Goal: Task Accomplishment & Management: Manage account settings

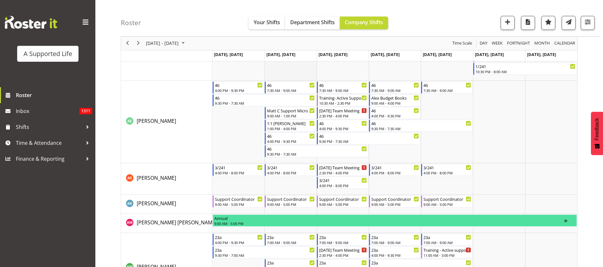
scroll to position [334, 0]
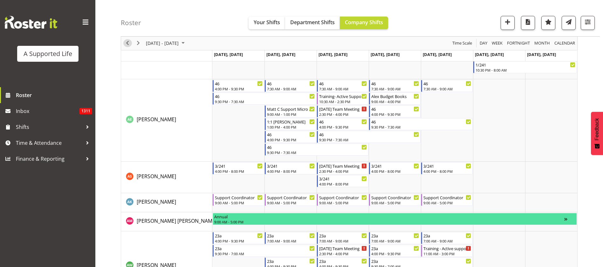
click at [126, 42] on span "Previous" at bounding box center [128, 43] width 8 height 8
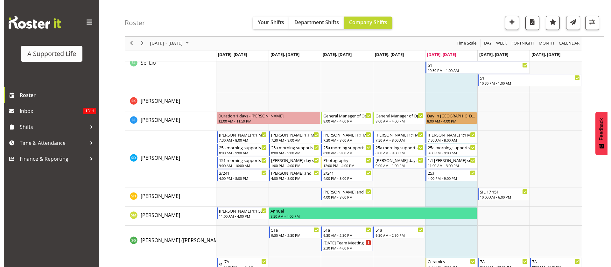
scroll to position [3281, 0]
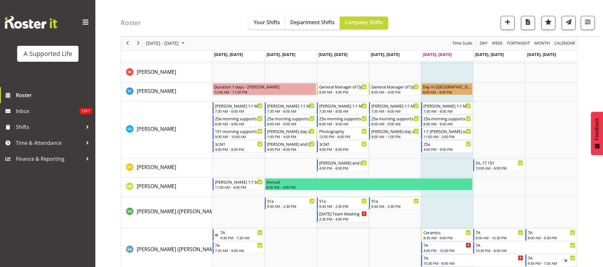
click at [353, 224] on td "Timeline Week of August 22, 2025" at bounding box center [343, 212] width 52 height 31
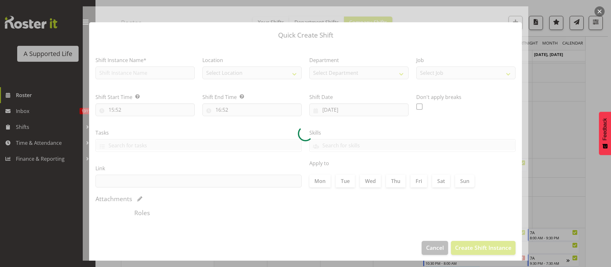
type input "20/08/2025"
checkbox input "true"
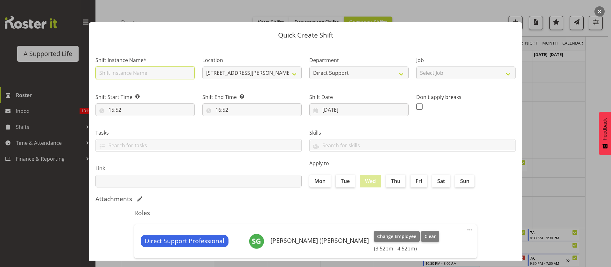
click at [142, 73] on input "text" at bounding box center [144, 72] width 99 height 13
type input "Gabes Bday support"
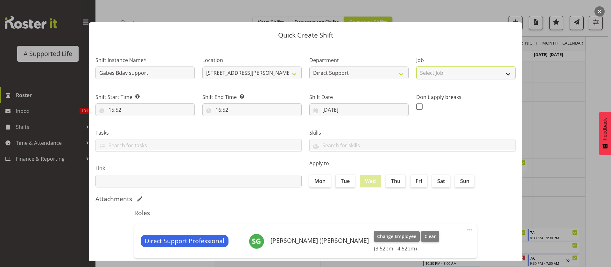
click at [458, 74] on select "Select Job Accounts and Payroll Admin Support Aspirations and Support Facilitat…" at bounding box center [465, 72] width 99 height 13
select select "4112"
click at [416, 66] on select "Select Job Accounts and Payroll Admin Support Aspirations and Support Facilitat…" at bounding box center [465, 72] width 99 height 13
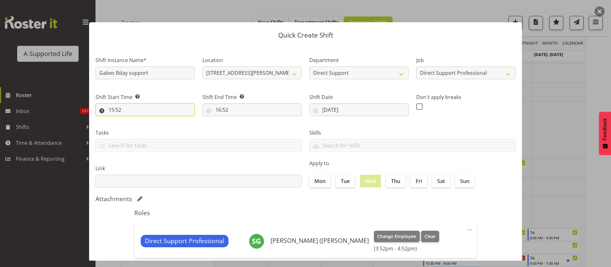
click at [142, 113] on input "15:52" at bounding box center [144, 109] width 99 height 13
click at [140, 128] on select "00 01 02 03 04 05 06 07 08 09 10 11 12 13 14 15 16 17 18 19 20 21 22 23" at bounding box center [139, 126] width 14 height 13
select select "16"
click at [132, 120] on select "00 01 02 03 04 05 06 07 08 09 10 11 12 13 14 15 16 17 18 19 20 21 22 23" at bounding box center [139, 126] width 14 height 13
type input "16:52"
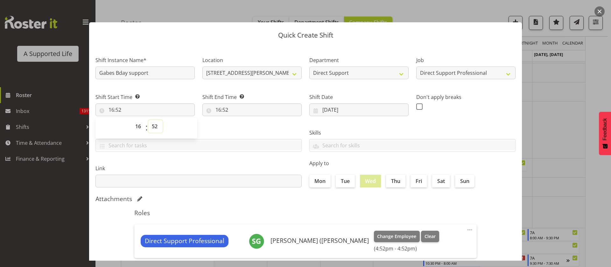
click at [158, 124] on select "00 01 02 03 04 05 06 07 08 09 10 11 12 13 14 15 16 17 18 19 20 21 22 23 24 25 2…" at bounding box center [155, 126] width 14 height 13
select select "0"
click at [148, 120] on select "00 01 02 03 04 05 06 07 08 09 10 11 12 13 14 15 16 17 18 19 20 21 22 23 24 25 2…" at bounding box center [155, 126] width 14 height 13
type input "16:00"
click at [218, 113] on input "16:52" at bounding box center [251, 109] width 99 height 13
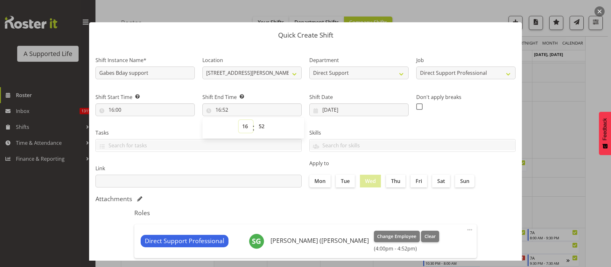
click at [246, 125] on select "00 01 02 03 04 05 06 07 08 09 10 11 12 13 14 15 16 17 18 19 20 21 22 23" at bounding box center [245, 126] width 14 height 13
select select "20"
click at [238, 120] on select "00 01 02 03 04 05 06 07 08 09 10 11 12 13 14 15 16 17 18 19 20 21 22 23" at bounding box center [245, 126] width 14 height 13
type input "20:52"
click at [259, 126] on select "00 01 02 03 04 05 06 07 08 09 10 11 12 13 14 15 16 17 18 19 20 21 22 23 24 25 2…" at bounding box center [262, 126] width 14 height 13
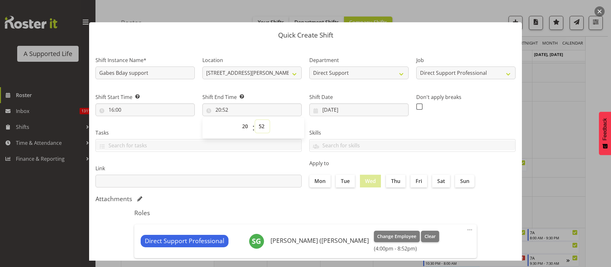
select select "30"
click at [255, 120] on select "00 01 02 03 04 05 06 07 08 09 10 11 12 13 14 15 16 17 18 19 20 21 22 23 24 25 2…" at bounding box center [262, 126] width 14 height 13
type input "20:30"
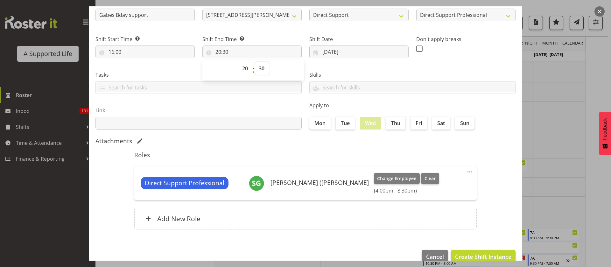
scroll to position [71, 0]
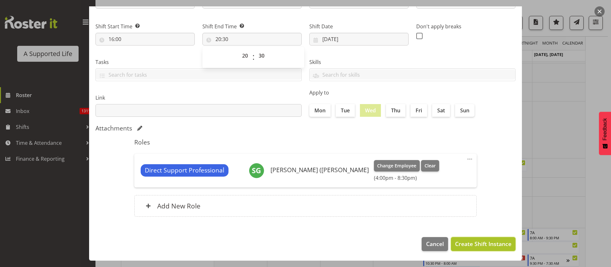
click at [481, 243] on span "Create Shift Instance" at bounding box center [483, 243] width 56 height 8
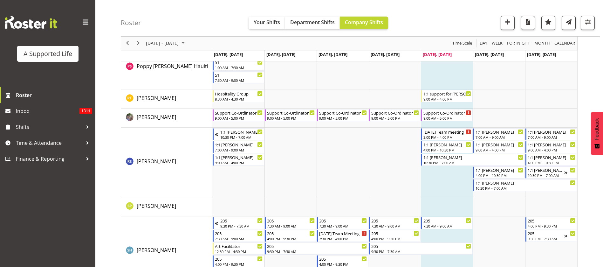
scroll to position [2911, 0]
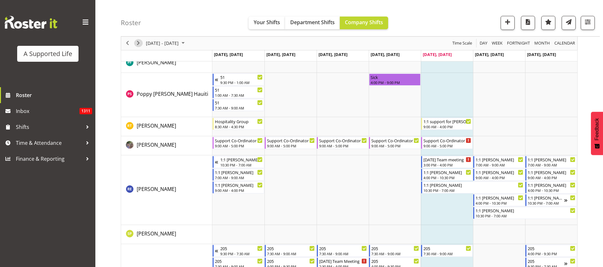
drag, startPoint x: 139, startPoint y: 41, endPoint x: 156, endPoint y: 215, distance: 175.4
click at [139, 40] on span "Next" at bounding box center [139, 43] width 8 height 8
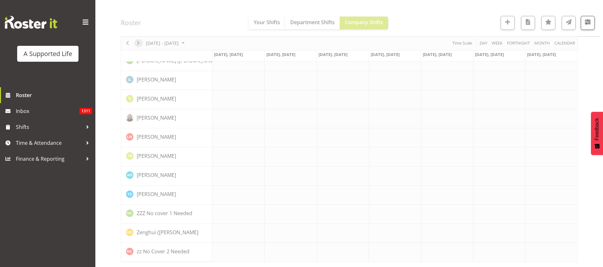
scroll to position [1793, 0]
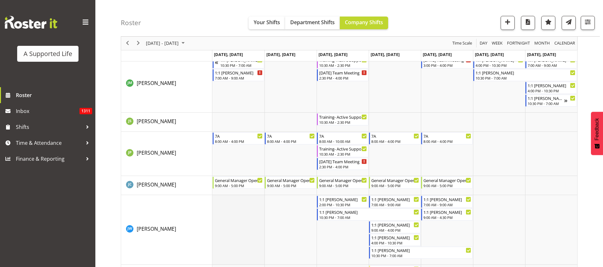
scroll to position [1861, 0]
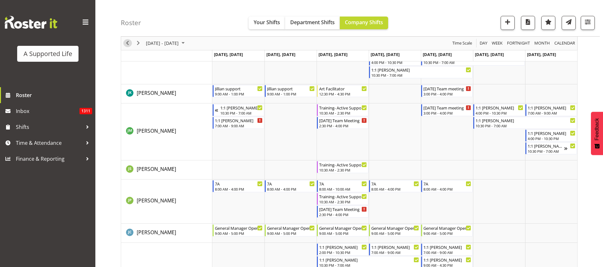
click at [125, 42] on span "Previous" at bounding box center [128, 43] width 8 height 8
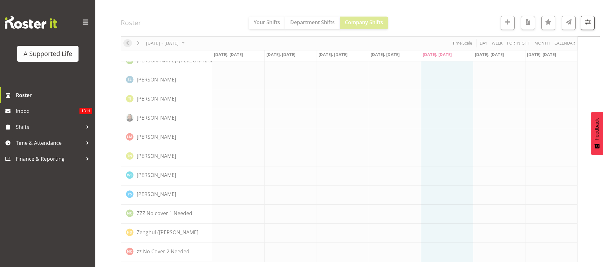
scroll to position [1793, 0]
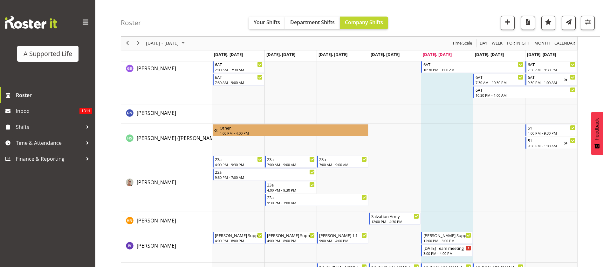
scroll to position [1526, 0]
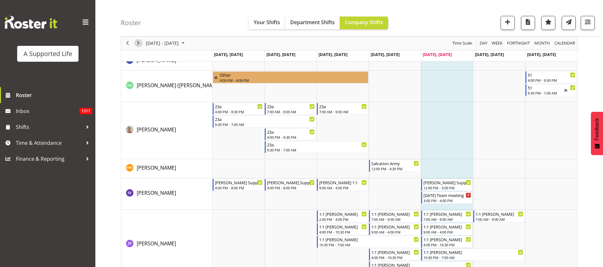
click at [139, 43] on span "Next" at bounding box center [139, 43] width 8 height 8
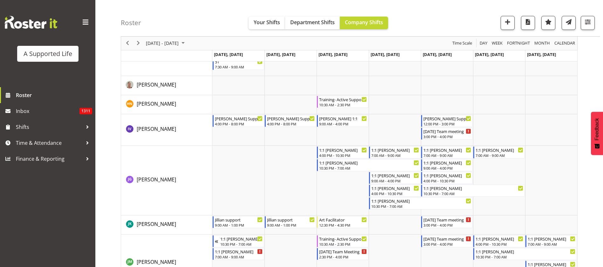
scroll to position [1734, 0]
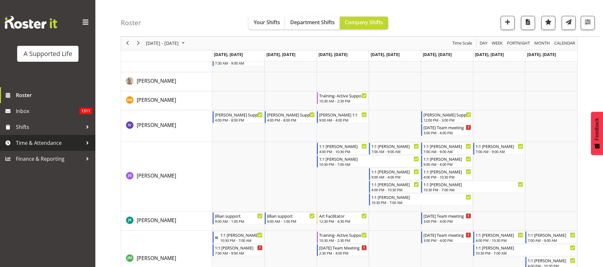
click at [51, 142] on span "Time & Attendance" at bounding box center [49, 143] width 67 height 10
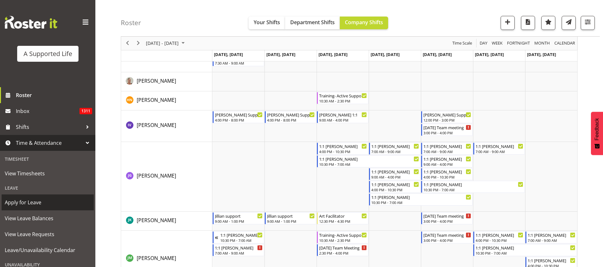
click at [25, 205] on span "Apply for Leave" at bounding box center [48, 202] width 86 height 10
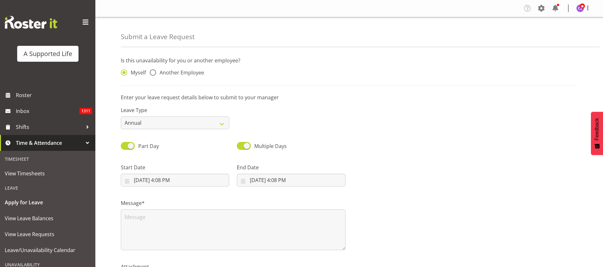
drag, startPoint x: 149, startPoint y: 71, endPoint x: 153, endPoint y: 73, distance: 3.6
click at [149, 71] on div "Myself Another Employee" at bounding box center [175, 73] width 108 height 8
click at [153, 73] on span at bounding box center [153, 72] width 6 height 6
click at [153, 73] on input "Another Employee" at bounding box center [152, 73] width 4 height 4
radio input "true"
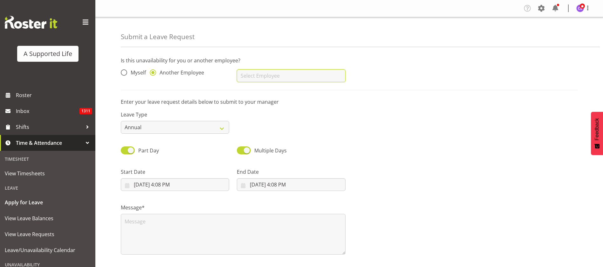
click at [259, 75] on input "text" at bounding box center [291, 75] width 108 height 13
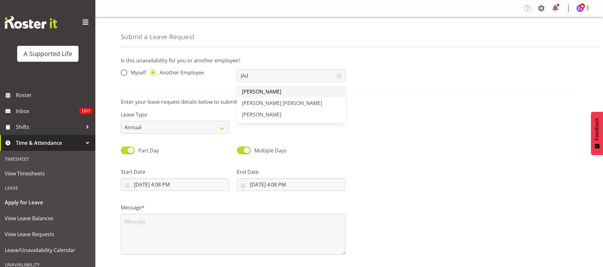
click at [261, 90] on span "[PERSON_NAME]" at bounding box center [261, 91] width 39 height 7
type input "[PERSON_NAME]"
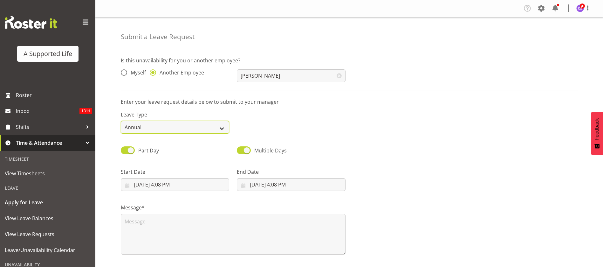
click at [205, 131] on select "Annual Sick Bereavement Domestic Violence Parental Jury Service Day In Lieu Oth…" at bounding box center [175, 127] width 108 height 13
click at [121, 121] on select "Annual Sick Bereavement Domestic Violence Parental Jury Service Day In Lieu Oth…" at bounding box center [175, 127] width 108 height 13
click at [184, 184] on input "8/22/2025, 4:08 PM" at bounding box center [175, 184] width 108 height 13
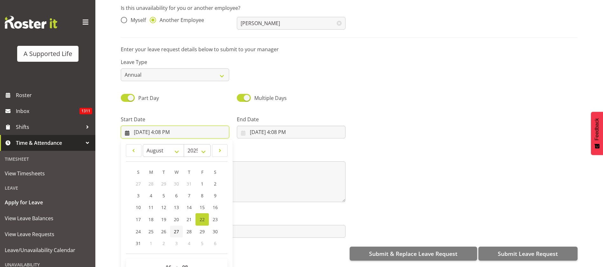
scroll to position [58, 0]
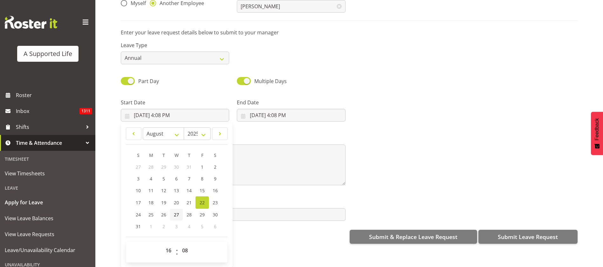
click at [173, 209] on link "27" at bounding box center [176, 215] width 13 height 12
type input "8/27/2025, 4:08 PM"
click at [168, 244] on select "00 01 02 03 04 05 06 07 08 09 10 11 12 13 14 15 16 17 18 19 20 21 22 23" at bounding box center [169, 250] width 14 height 13
select select "12"
click at [162, 244] on select "00 01 02 03 04 05 06 07 08 09 10 11 12 13 14 15 16 17 18 19 20 21 22 23" at bounding box center [169, 250] width 14 height 13
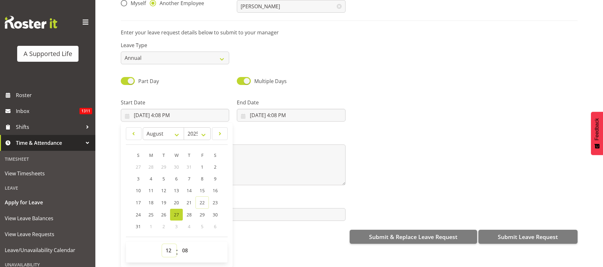
type input "8/27/2025, 12:08 PM"
click at [186, 244] on select "00 01 02 03 04 05 06 07 08 09 10 11 12 13 14 15 16 17 18 19 20 21 22 23 24 25 2…" at bounding box center [186, 250] width 14 height 13
select select "0"
click at [179, 244] on select "00 01 02 03 04 05 06 07 08 09 10 11 12 13 14 15 16 17 18 19 20 21 22 23 24 25 2…" at bounding box center [186, 250] width 14 height 13
type input "8/27/2025, 12:00 PM"
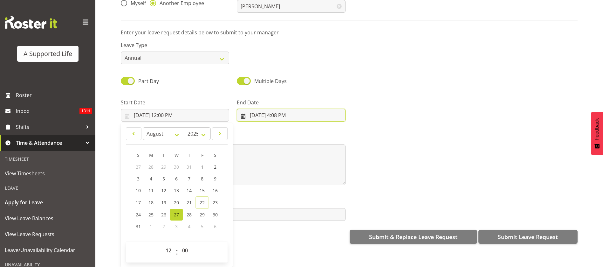
click at [285, 110] on input "8/22/2025, 4:08 PM" at bounding box center [291, 115] width 108 height 13
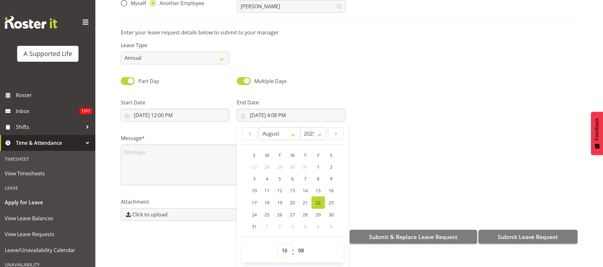
click at [283, 244] on select "00 01 02 03 04 05 06 07 08 09 10 11 12 13 14 15 16 17 18 19 20 21 22 23" at bounding box center [285, 250] width 14 height 13
click at [278, 244] on select "00 01 02 03 04 05 06 07 08 09 10 11 12 13 14 15 16 17 18 19 20 21 22 23" at bounding box center [285, 250] width 14 height 13
drag, startPoint x: 299, startPoint y: 242, endPoint x: 300, endPoint y: 237, distance: 4.5
click at [299, 244] on select "00 01 02 03 04 05 06 07 08 09 10 11 12 13 14 15 16 17 18 19 20 21 22 23 24 25 2…" at bounding box center [302, 250] width 14 height 13
select select "30"
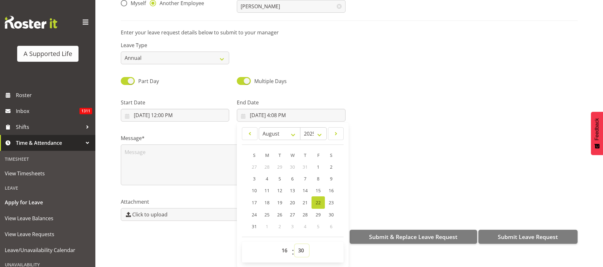
click at [295, 244] on select "00 01 02 03 04 05 06 07 08 09 10 11 12 13 14 15 16 17 18 19 20 21 22 23 24 25 2…" at bounding box center [302, 250] width 14 height 13
click at [291, 211] on span "27" at bounding box center [292, 214] width 5 height 6
type input "8/27/2025, 4:30 PM"
click at [141, 149] on textarea at bounding box center [233, 164] width 225 height 41
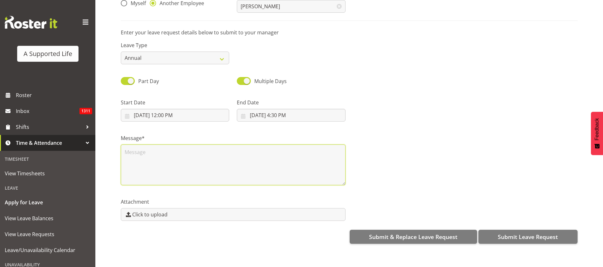
scroll to position [0, 0]
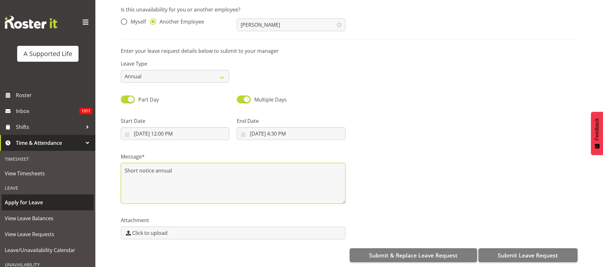
type textarea "Short notice annual"
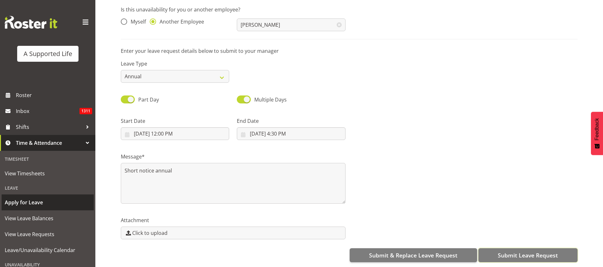
click at [517, 251] on span "Submit Leave Request" at bounding box center [528, 255] width 60 height 8
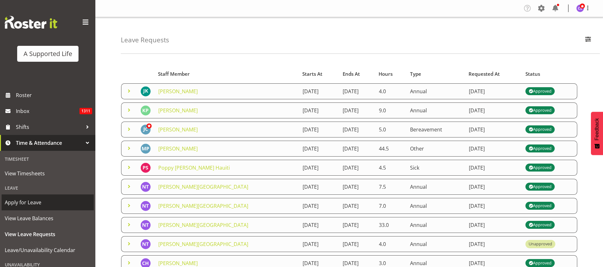
click at [40, 201] on span "Apply for Leave" at bounding box center [48, 202] width 86 height 10
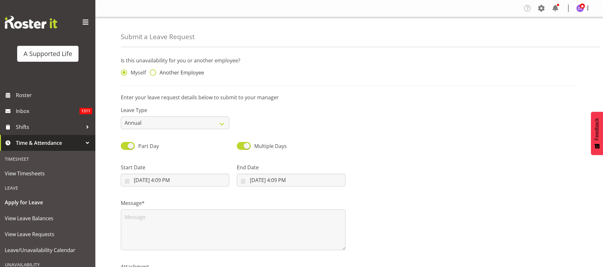
click at [155, 72] on span at bounding box center [153, 72] width 6 height 6
click at [154, 72] on input "Another Employee" at bounding box center [152, 73] width 4 height 4
radio input "true"
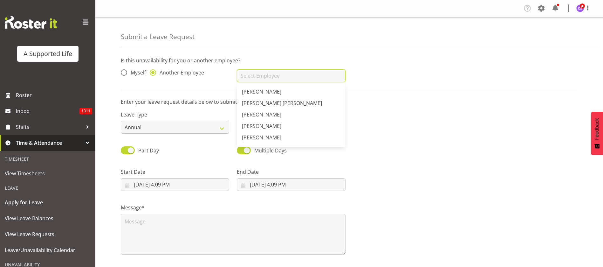
drag, startPoint x: 288, startPoint y: 74, endPoint x: 286, endPoint y: 72, distance: 3.4
click at [288, 75] on input "text" at bounding box center [291, 75] width 108 height 13
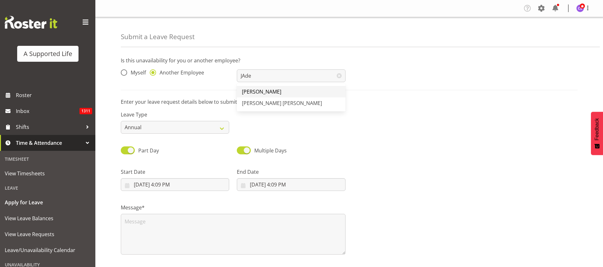
click at [268, 92] on span "[PERSON_NAME]" at bounding box center [261, 91] width 39 height 7
type input "[PERSON_NAME]"
click at [190, 183] on input "8/22/2025, 4:09 PM" at bounding box center [175, 184] width 108 height 13
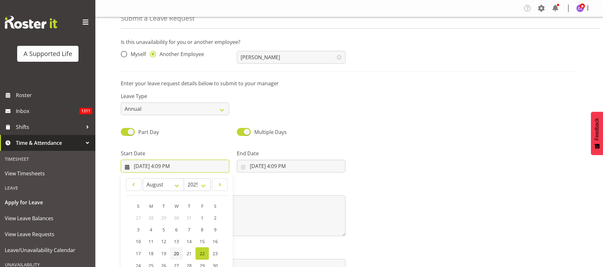
scroll to position [58, 0]
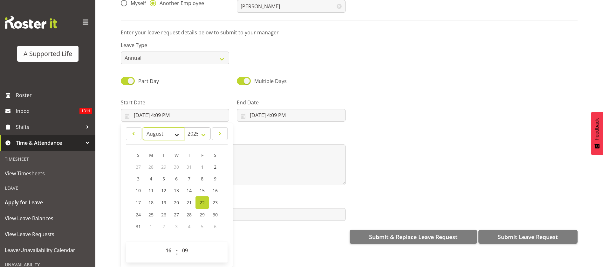
click at [176, 127] on select "January February March April May June July August September October November De…" at bounding box center [164, 133] width 42 height 13
select select "11"
click at [143, 127] on select "January February March April May June July August September October November De…" at bounding box center [164, 133] width 42 height 13
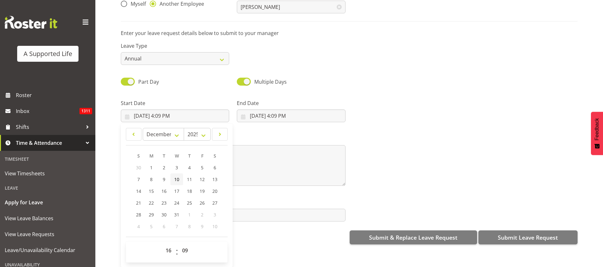
click at [178, 176] on span "10" at bounding box center [176, 179] width 5 height 6
type input "12/10/2025, 4:09 PM"
click at [172, 244] on select "00 01 02 03 04 05 06 07 08 09 10 11 12 13 14 15 16 17 18 19 20 21 22 23" at bounding box center [169, 250] width 14 height 13
select select "12"
click at [162, 244] on select "00 01 02 03 04 05 06 07 08 09 10 11 12 13 14 15 16 17 18 19 20 21 22 23" at bounding box center [169, 250] width 14 height 13
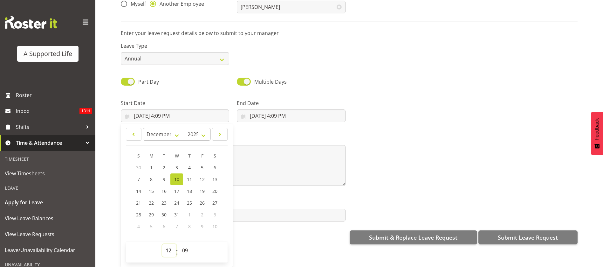
type input "12/10/2025, 12:09 PM"
click at [186, 244] on select "00 01 02 03 04 05 06 07 08 09 10 11 12 13 14 15 16 17 18 19 20 21 22 23 24 25 2…" at bounding box center [186, 250] width 14 height 13
select select "0"
click at [179, 244] on select "00 01 02 03 04 05 06 07 08 09 10 11 12 13 14 15 16 17 18 19 20 21 22 23 24 25 2…" at bounding box center [186, 250] width 14 height 13
type input "12/10/2025, 12:00 PM"
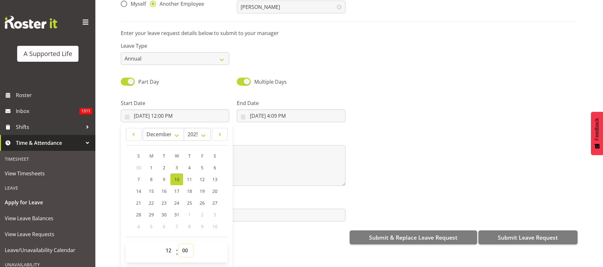
click at [190, 244] on select "00 01 02 03 04 05 06 07 08 09 10 11 12 13 14 15 16 17 18 19 20 21 22 23 24 25 2…" at bounding box center [186, 250] width 14 height 13
select select "30"
click at [179, 244] on select "00 01 02 03 04 05 06 07 08 09 10 11 12 13 14 15 16 17 18 19 20 21 22 23 24 25 2…" at bounding box center [186, 250] width 14 height 13
type input "12/10/2025, 12:30 PM"
click at [282, 112] on input "8/22/2025, 4:09 PM" at bounding box center [291, 115] width 108 height 13
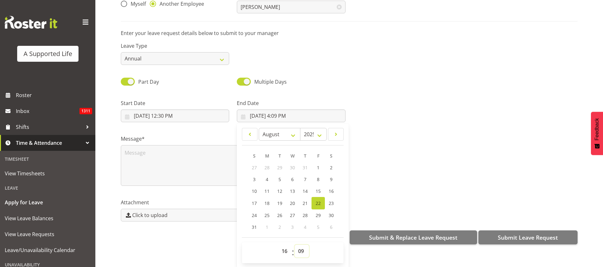
click at [302, 245] on select "00 01 02 03 04 05 06 07 08 09 10 11 12 13 14 15 16 17 18 19 20 21 22 23 24 25 2…" at bounding box center [302, 251] width 14 height 13
select select "30"
click at [295, 245] on select "00 01 02 03 04 05 06 07 08 09 10 11 12 13 14 15 16 17 18 19 20 21 22 23 24 25 2…" at bounding box center [302, 251] width 14 height 13
type input "8/22/2025, 4:30 PM"
click at [291, 128] on select "January February March April May June July August September October November De…" at bounding box center [280, 134] width 42 height 13
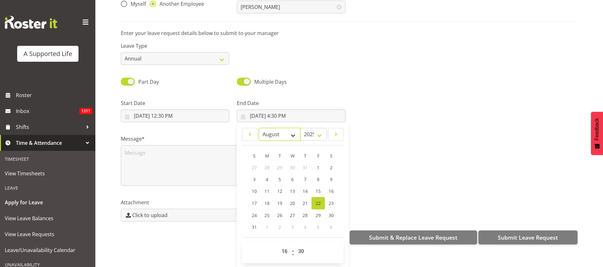
select select "11"
click at [259, 128] on select "January February March April May June July August September October November De…" at bounding box center [280, 134] width 42 height 13
click at [290, 176] on span "10" at bounding box center [292, 179] width 5 height 6
type input "12/10/2025, 4:30 PM"
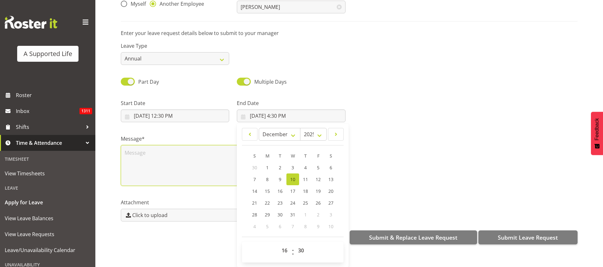
click at [163, 159] on textarea at bounding box center [233, 165] width 225 height 41
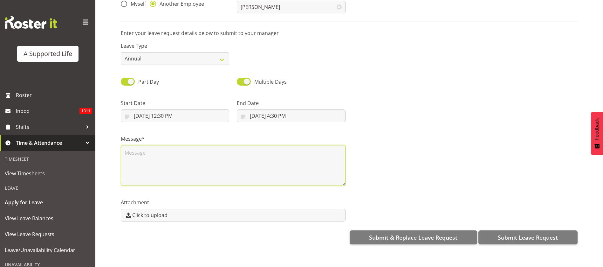
scroll to position [0, 0]
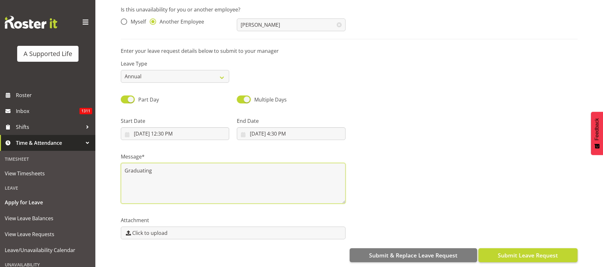
type textarea "Graduating"
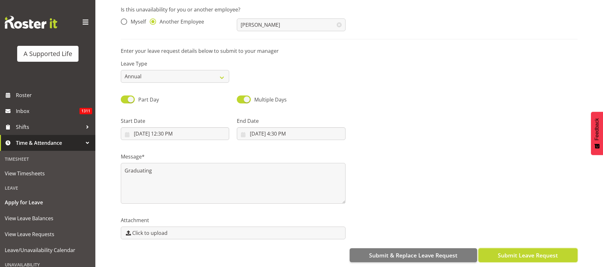
click at [526, 251] on span "Submit Leave Request" at bounding box center [528, 255] width 60 height 8
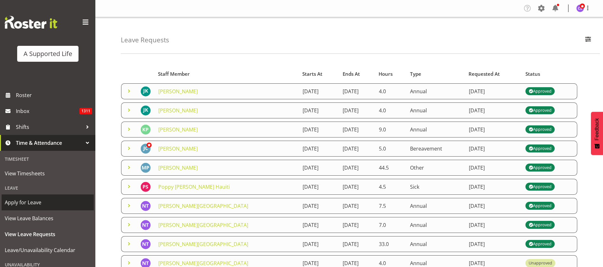
click at [32, 206] on span "Apply for Leave" at bounding box center [48, 202] width 86 height 10
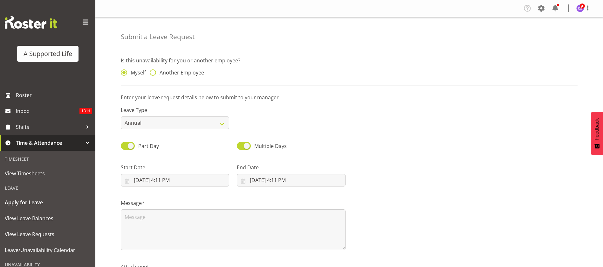
click at [154, 70] on span at bounding box center [153, 72] width 6 height 6
click at [154, 71] on input "Another Employee" at bounding box center [152, 73] width 4 height 4
radio input "true"
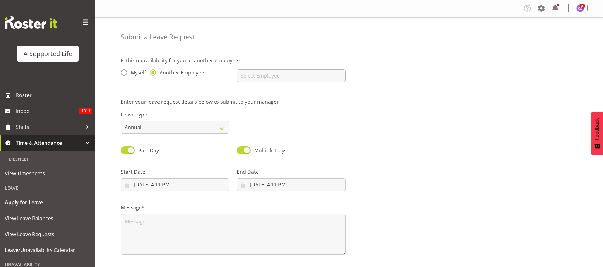
click at [293, 70] on div "[PERSON_NAME] [PERSON_NAME] [PERSON_NAME] [PERSON_NAME] [PERSON_NAME] [PERSON_N…" at bounding box center [291, 72] width 116 height 25
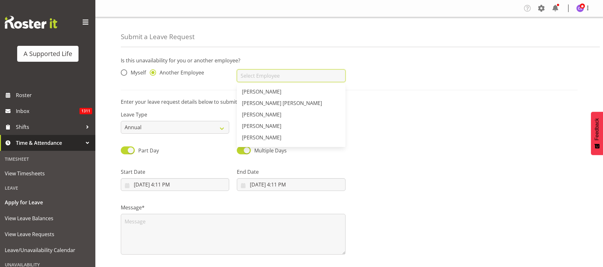
click at [290, 81] on input "text" at bounding box center [291, 75] width 108 height 13
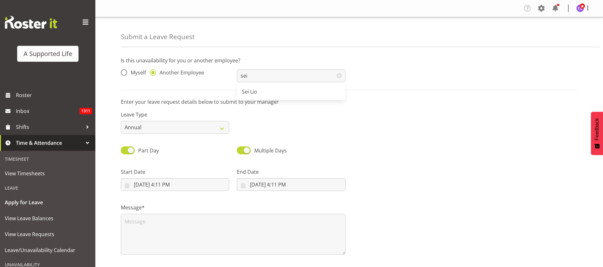
click at [277, 94] on link "Sei Lio" at bounding box center [291, 91] width 108 height 11
type input "Sei Lio"
click at [214, 128] on select "Annual Sick Bereavement Domestic Violence Parental Jury Service Day In [GEOGRAP…" at bounding box center [175, 127] width 108 height 13
select select "Bereavement"
click at [121, 121] on select "Annual Sick Bereavement Domestic Violence Parental Jury Service Day In [GEOGRAP…" at bounding box center [175, 127] width 108 height 13
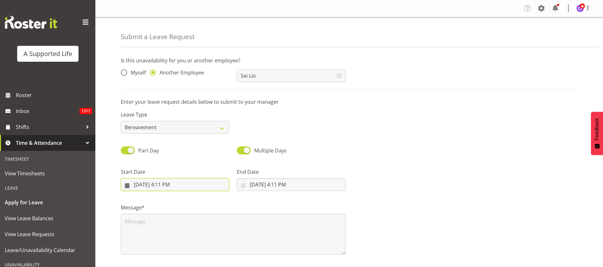
click at [188, 182] on input "[DATE] 4:11 PM" at bounding box center [175, 184] width 108 height 13
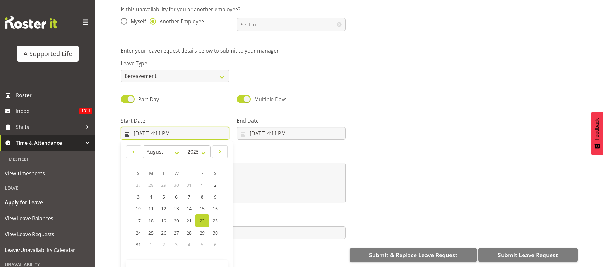
scroll to position [58, 0]
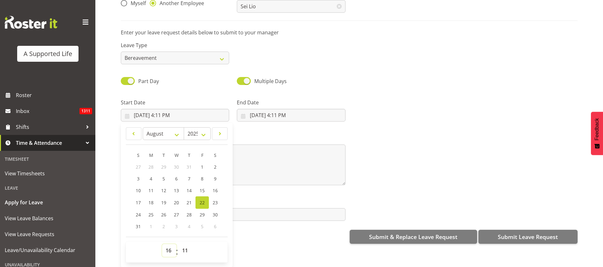
drag, startPoint x: 166, startPoint y: 241, endPoint x: 167, endPoint y: 237, distance: 4.2
click at [166, 244] on select "00 01 02 03 04 05 06 07 08 09 10 11 12 13 14 15 16 17 18 19 20 21 22 23" at bounding box center [169, 250] width 14 height 13
select select "15"
click at [162, 244] on select "00 01 02 03 04 05 06 07 08 09 10 11 12 13 14 15 16 17 18 19 20 21 22 23" at bounding box center [169, 250] width 14 height 13
type input "[DATE] 3:11 PM"
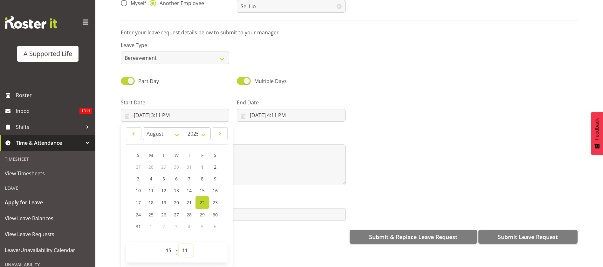
click at [184, 244] on select "00 01 02 03 04 05 06 07 08 09 10 11 12 13 14 15 16 17 18 19 20 21 22 23 24 25 2…" at bounding box center [186, 250] width 14 height 13
select select "0"
click at [179, 244] on select "00 01 02 03 04 05 06 07 08 09 10 11 12 13 14 15 16 17 18 19 20 21 22 23 24 25 2…" at bounding box center [186, 250] width 14 height 13
type input "[DATE] 3:00 PM"
click at [288, 114] on div "End Date [DATE] 4:11 PM January February March April May June July August Septe…" at bounding box center [291, 108] width 116 height 36
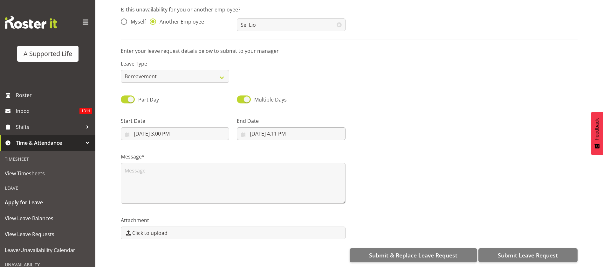
scroll to position [0, 0]
click at [287, 127] on input "[DATE] 4:11 PM" at bounding box center [291, 133] width 108 height 13
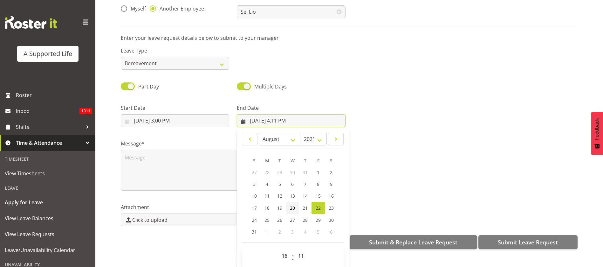
scroll to position [18, 0]
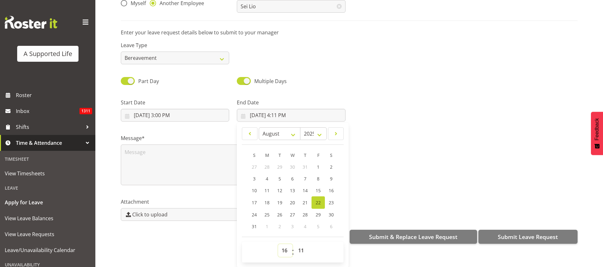
drag, startPoint x: 283, startPoint y: 240, endPoint x: 284, endPoint y: 237, distance: 3.9
click at [283, 244] on select "00 01 02 03 04 05 06 07 08 09 10 11 12 13 14 15 16 17 18 19 20 21 22 23" at bounding box center [285, 250] width 14 height 13
select select "17"
click at [278, 244] on select "00 01 02 03 04 05 06 07 08 09 10 11 12 13 14 15 16 17 18 19 20 21 22 23" at bounding box center [285, 250] width 14 height 13
type input "[DATE] 5:11 PM"
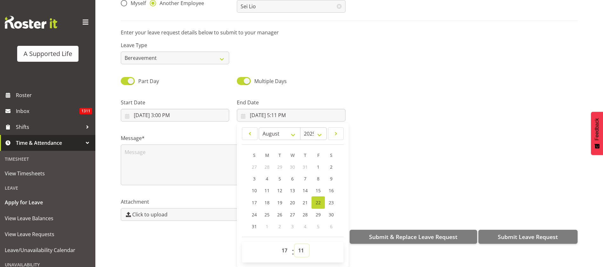
click at [298, 244] on select "00 01 02 03 04 05 06 07 08 09 10 11 12 13 14 15 16 17 18 19 20 21 22 23 24 25 2…" at bounding box center [302, 250] width 14 height 13
click at [302, 245] on select "00 01 02 03 04 05 06 07 08 09 10 11 12 13 14 15 16 17 18 19 20 21 22 23 24 25 2…" at bounding box center [302, 250] width 14 height 13
click at [301, 244] on select "00 01 02 03 04 05 06 07 08 09 10 11 12 13 14 15 16 17 18 19 20 21 22 23 24 25 2…" at bounding box center [302, 250] width 14 height 13
select select "0"
click at [295, 244] on select "00 01 02 03 04 05 06 07 08 09 10 11 12 13 14 15 16 17 18 19 20 21 22 23 24 25 2…" at bounding box center [302, 250] width 14 height 13
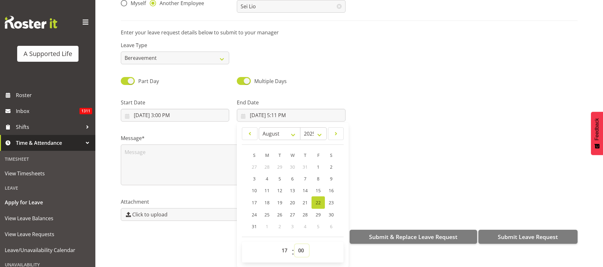
type input "[DATE] 5:00 PM"
click at [146, 156] on textarea at bounding box center [233, 164] width 225 height 41
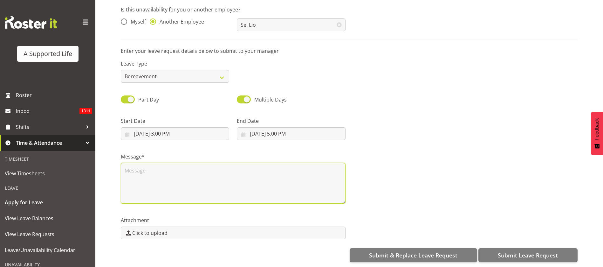
scroll to position [0, 0]
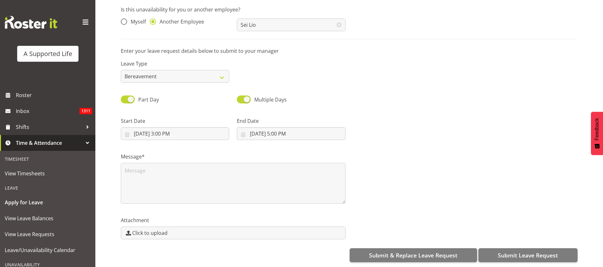
click at [433, 127] on div at bounding box center [465, 126] width 232 height 36
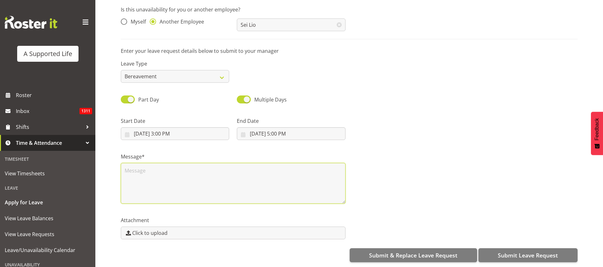
click at [177, 165] on textarea at bounding box center [233, 183] width 225 height 41
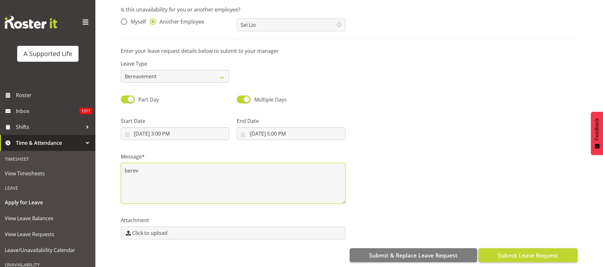
type textarea "berev"
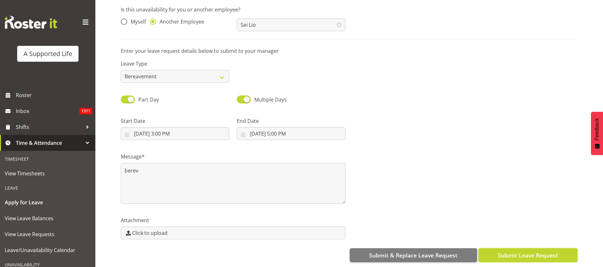
click at [520, 251] on span "Submit Leave Request" at bounding box center [528, 255] width 60 height 8
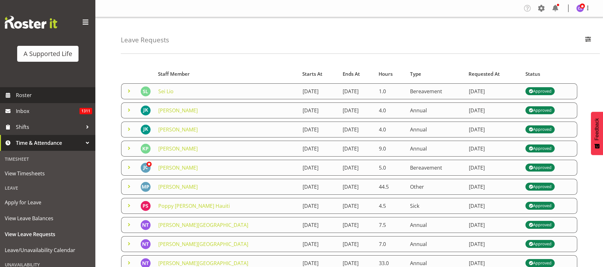
click at [23, 94] on span "Roster" at bounding box center [54, 95] width 76 height 10
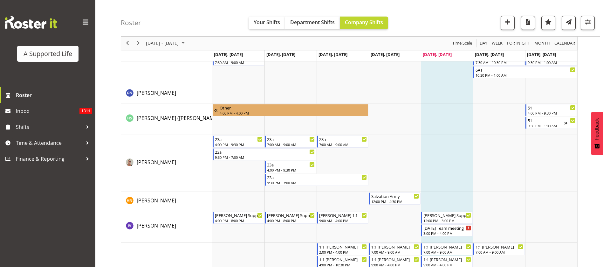
scroll to position [1526, 0]
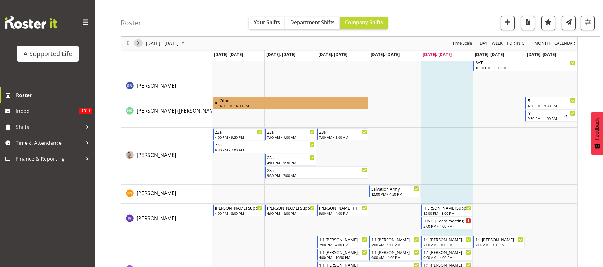
click at [140, 42] on span "Next" at bounding box center [139, 43] width 8 height 8
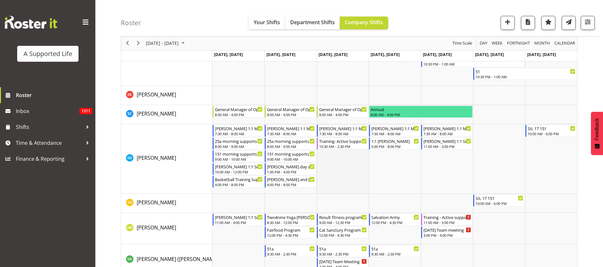
scroll to position [3339, 0]
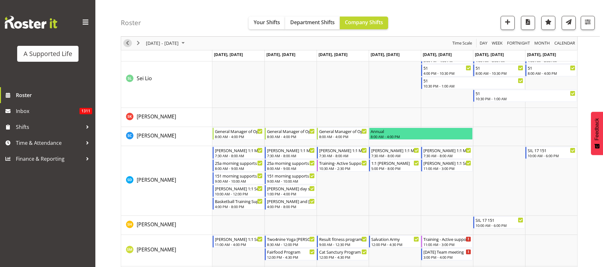
click at [127, 44] on span "Previous" at bounding box center [128, 43] width 8 height 8
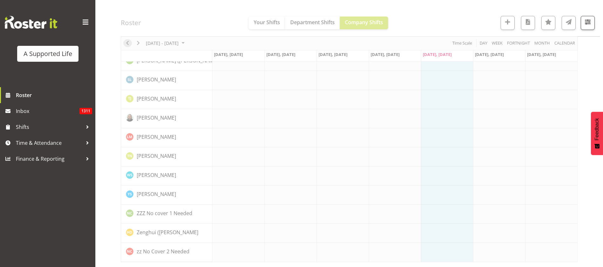
scroll to position [1793, 0]
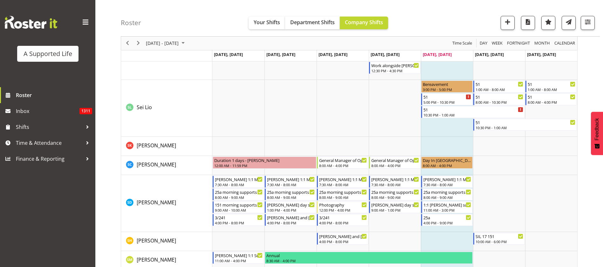
scroll to position [3281, 0]
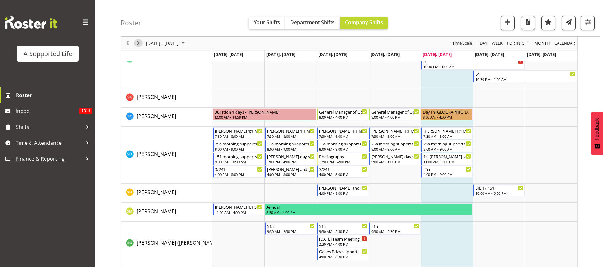
click at [139, 44] on span "Next" at bounding box center [139, 43] width 8 height 8
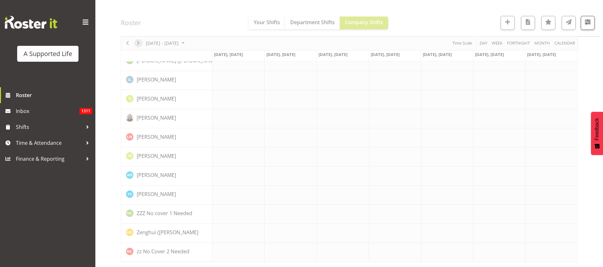
scroll to position [1793, 0]
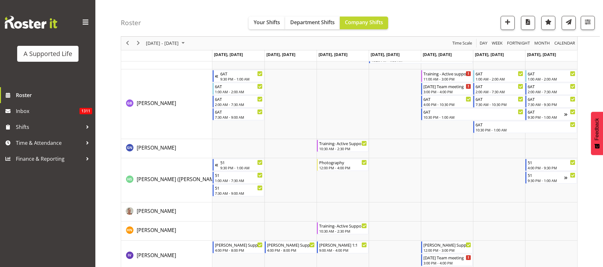
scroll to position [1622, 0]
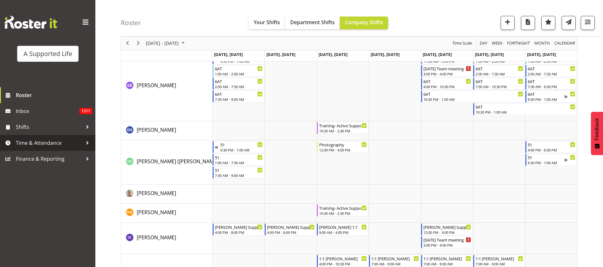
click at [23, 142] on span "Time & Attendance" at bounding box center [49, 143] width 67 height 10
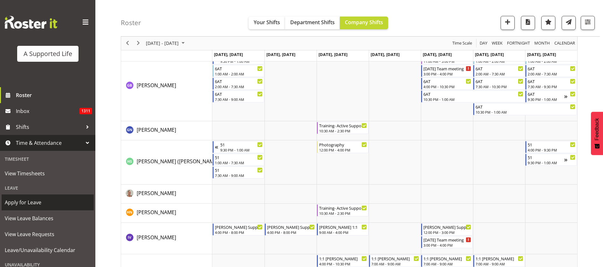
click at [32, 203] on span "Apply for Leave" at bounding box center [48, 202] width 86 height 10
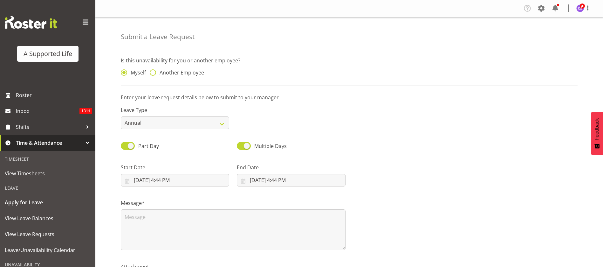
click at [154, 73] on span at bounding box center [153, 72] width 6 height 6
click at [154, 73] on input "Another Employee" at bounding box center [152, 73] width 4 height 4
radio input "true"
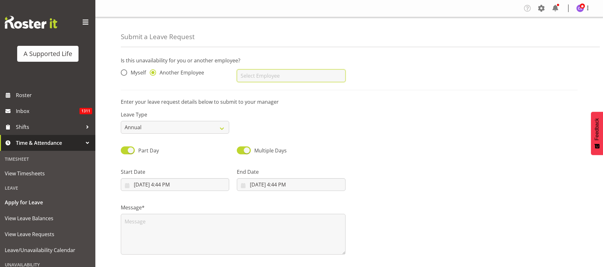
click at [268, 79] on input "text" at bounding box center [291, 75] width 108 height 13
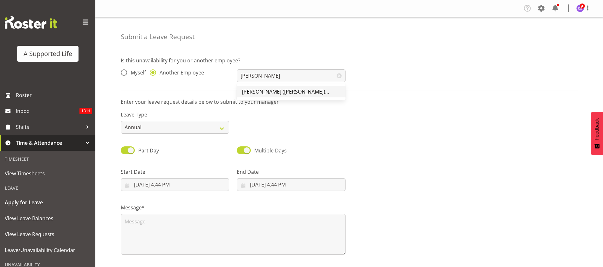
click at [257, 91] on span "[PERSON_NAME] ([PERSON_NAME]) [PERSON_NAME]" at bounding box center [304, 91] width 124 height 7
type input "[PERSON_NAME] ([PERSON_NAME]) [PERSON_NAME]"
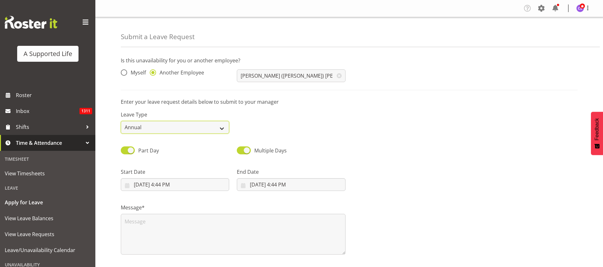
click at [181, 127] on select "Annual Sick Bereavement Domestic Violence Parental Jury Service Day In [GEOGRAP…" at bounding box center [175, 127] width 108 height 13
select select "Other"
click at [121, 121] on select "Annual Sick Bereavement Domestic Violence Parental Jury Service Day In [GEOGRAP…" at bounding box center [175, 127] width 108 height 13
click at [153, 184] on input "[DATE] 4:44 PM" at bounding box center [175, 184] width 108 height 13
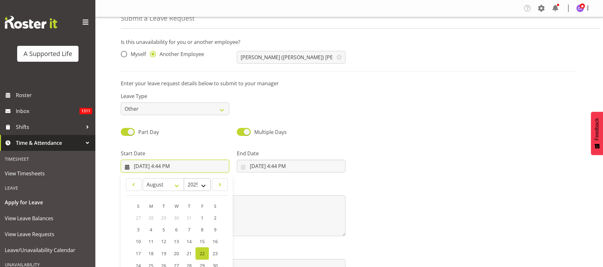
scroll to position [58, 0]
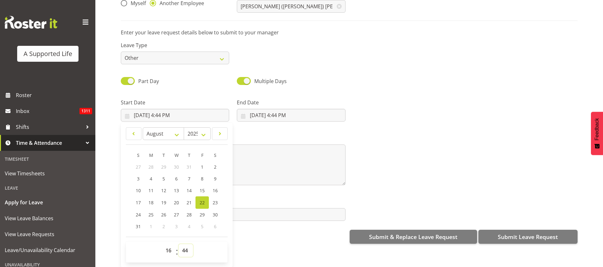
click at [188, 244] on select "00 01 02 03 04 05 06 07 08 09 10 11 12 13 14 15 16 17 18 19 20 21 22 23 24 25 2…" at bounding box center [186, 250] width 14 height 13
select select "0"
click at [179, 244] on select "00 01 02 03 04 05 06 07 08 09 10 11 12 13 14 15 16 17 18 19 20 21 22 23 24 25 2…" at bounding box center [186, 250] width 14 height 13
type input "8/22/2025, 4:00 PM"
click at [296, 109] on input "8/22/2025, 4:44 PM" at bounding box center [291, 115] width 108 height 13
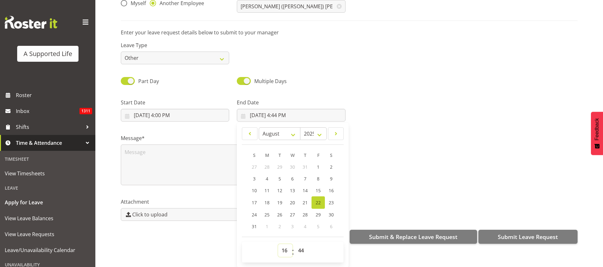
click at [285, 248] on select "00 01 02 03 04 05 06 07 08 09 10 11 12 13 14 15 16 17 18 19 20 21 22 23" at bounding box center [285, 250] width 14 height 13
click at [278, 244] on select "00 01 02 03 04 05 06 07 08 09 10 11 12 13 14 15 16 17 18 19 20 21 22 23" at bounding box center [285, 250] width 14 height 13
click at [301, 246] on select "00 01 02 03 04 05 06 07 08 09 10 11 12 13 14 15 16 17 18 19 20 21 22 23 24 25 2…" at bounding box center [302, 250] width 14 height 13
select select "0"
click at [295, 244] on select "00 01 02 03 04 05 06 07 08 09 10 11 12 13 14 15 16 17 18 19 20 21 22 23 24 25 2…" at bounding box center [302, 250] width 14 height 13
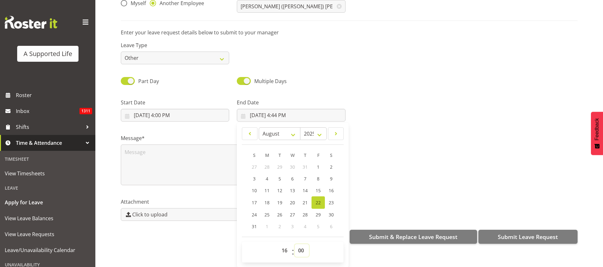
type input "8/22/2025, 4:00 PM"
click at [142, 110] on input "8/22/2025, 4:00 PM" at bounding box center [175, 115] width 108 height 13
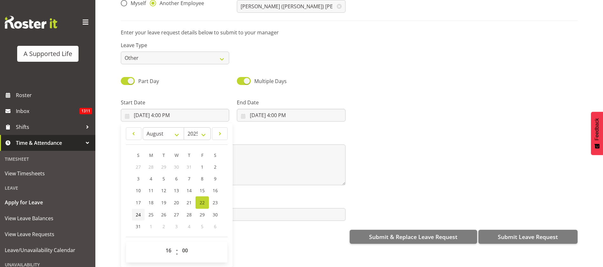
click at [139, 211] on span "24" at bounding box center [138, 214] width 5 height 6
type input "[DATE] 4:00 PM"
click at [277, 110] on input "8/22/2025, 4:00 PM" at bounding box center [291, 115] width 108 height 13
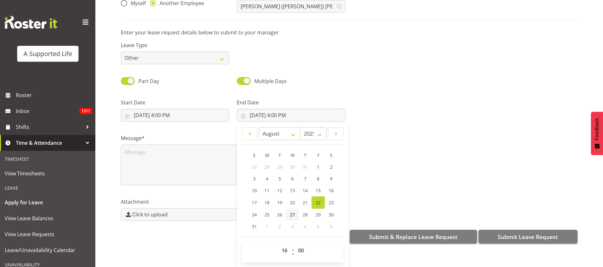
click at [290, 211] on span "27" at bounding box center [292, 214] width 5 height 6
type input "8/27/2025, 4:00 PM"
click at [165, 146] on textarea at bounding box center [233, 164] width 225 height 41
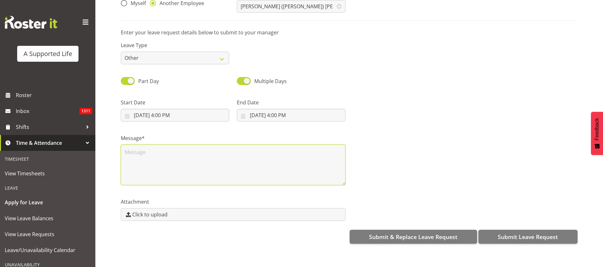
scroll to position [0, 0]
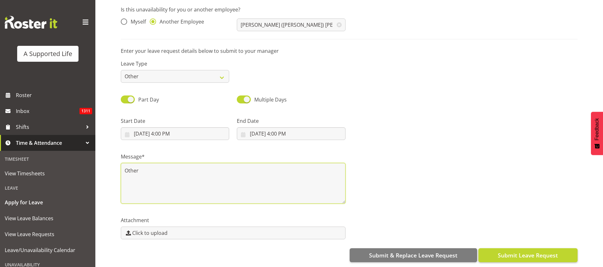
type textarea "Other"
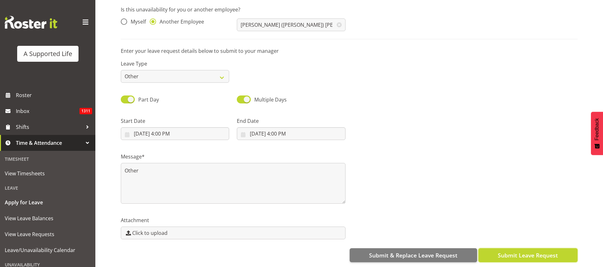
click at [519, 252] on span "Submit Leave Request" at bounding box center [528, 255] width 60 height 8
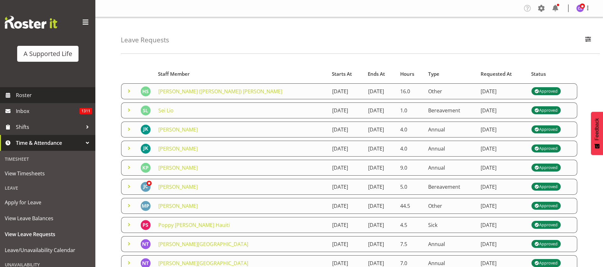
click at [32, 93] on span "Roster" at bounding box center [54, 95] width 76 height 10
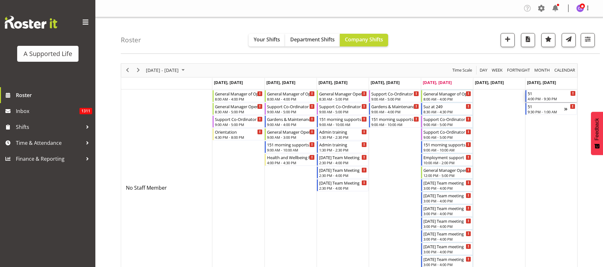
click at [540, 99] on div "4:00 PM - 9:30 PM" at bounding box center [552, 98] width 48 height 5
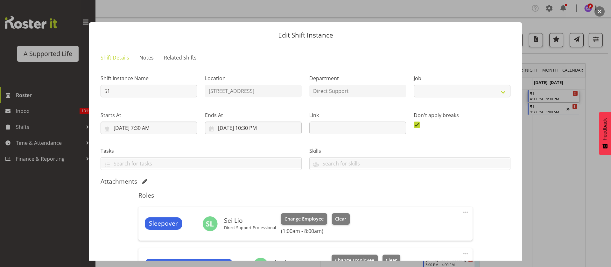
select select "4112"
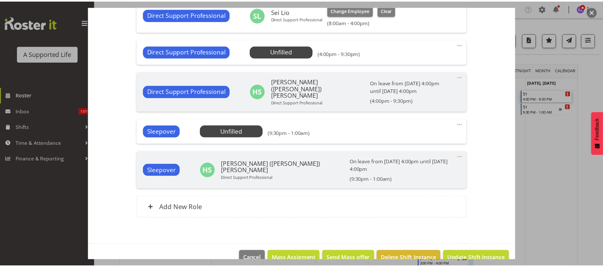
scroll to position [255, 0]
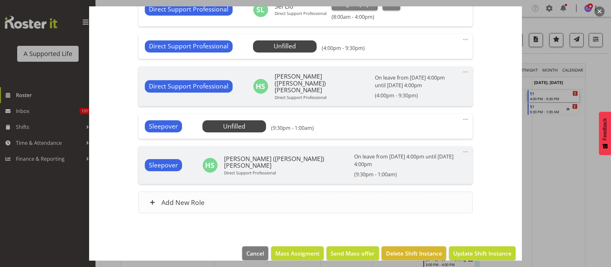
click at [260, 192] on div "Add New Role" at bounding box center [305, 202] width 334 height 22
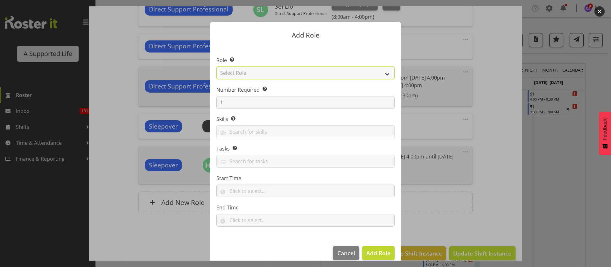
click at [277, 74] on select "Select Role Accounts and Payroll Admin Support Aspirations & Support Facilitato…" at bounding box center [305, 72] width 178 height 13
select select "519"
click at [216, 66] on select "Select Role Accounts and Payroll Admin Support Aspirations & Support Facilitato…" at bounding box center [305, 72] width 178 height 13
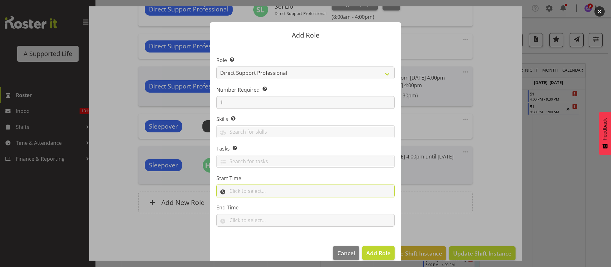
click at [274, 189] on input "text" at bounding box center [305, 190] width 178 height 13
drag, startPoint x: 256, startPoint y: 204, endPoint x: 261, endPoint y: 202, distance: 5.4
click at [256, 204] on select "00 00 01 02 03 04 05 06 07 08 09 10 11 12 13 14 15 16 17 18 19 20 21 22 23" at bounding box center [259, 207] width 14 height 13
select select "16"
click at [252, 201] on select "00 00 01 02 03 04 05 06 07 08 09 10 11 12 13 14 15 16 17 18 19 20 21 22 23" at bounding box center [259, 207] width 14 height 13
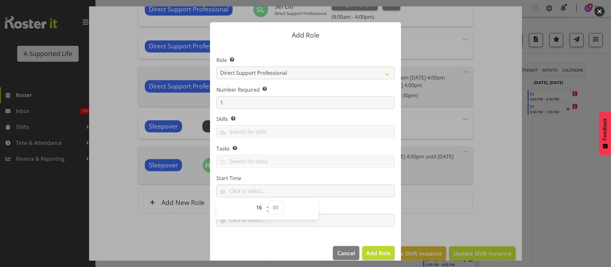
drag, startPoint x: 273, startPoint y: 204, endPoint x: 277, endPoint y: 202, distance: 3.7
click at [273, 204] on select "00 00 01 02 03 04 05 06 07 08 09 10 11 12 13 14 15 16 17 18 19 20 21 22 23 24 2…" at bounding box center [276, 207] width 14 height 13
select select "0"
click at [269, 201] on select "00 00 01 02 03 04 05 06 07 08 09 10 11 12 13 14 15 16 17 18 19 20 21 22 23 24 2…" at bounding box center [276, 207] width 14 height 13
type input "16:00"
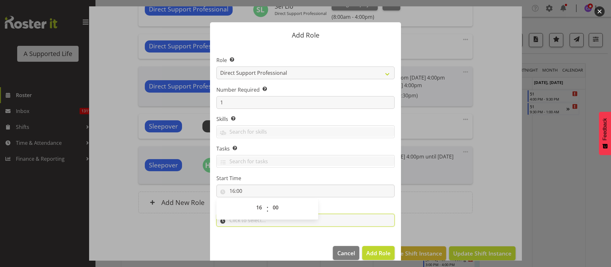
click at [322, 217] on input "text" at bounding box center [305, 220] width 178 height 13
click at [252, 237] on select "00 00 01 02 03 04 05 06 07 08 09 10 11 12 13 14 15 16 17 18 19 20 21 22 23" at bounding box center [259, 236] width 14 height 13
select select "18"
click at [252, 230] on select "00 00 01 02 03 04 05 06 07 08 09 10 11 12 13 14 15 16 17 18 19 20 21 22 23" at bounding box center [259, 236] width 14 height 13
drag, startPoint x: 268, startPoint y: 234, endPoint x: 288, endPoint y: 232, distance: 20.5
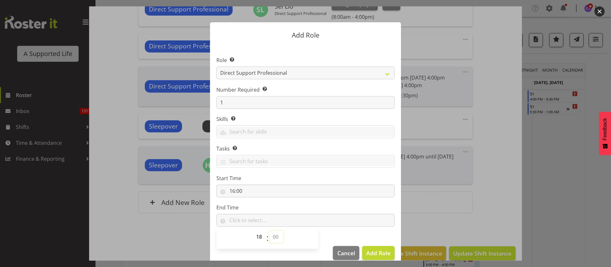
click at [269, 234] on select "00 00 01 02 03 04 05 06 07 08 09 10 11 12 13 14 15 16 17 18 19 20 21 22 23 24 2…" at bounding box center [276, 236] width 14 height 13
select select "0"
click at [269, 230] on select "00 00 01 02 03 04 05 06 07 08 09 10 11 12 13 14 15 16 17 18 19 20 21 22 23 24 2…" at bounding box center [276, 236] width 14 height 13
type input "18:00"
click at [371, 251] on span "Add Role" at bounding box center [378, 253] width 24 height 8
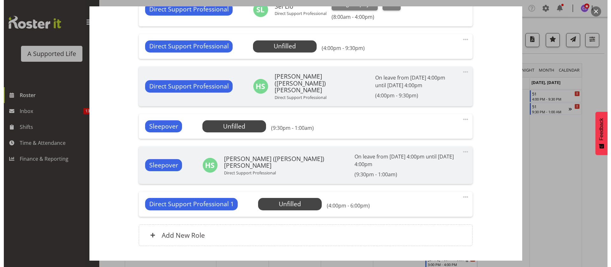
scroll to position [160, 0]
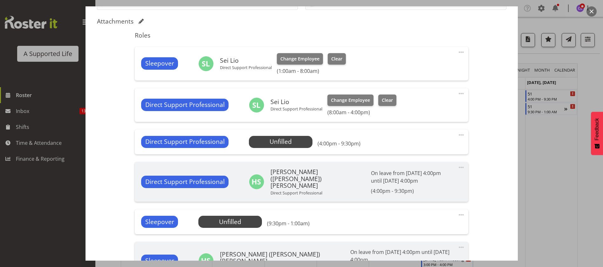
click at [458, 133] on span at bounding box center [462, 135] width 8 height 8
click at [431, 146] on link "Edit" at bounding box center [434, 148] width 61 height 11
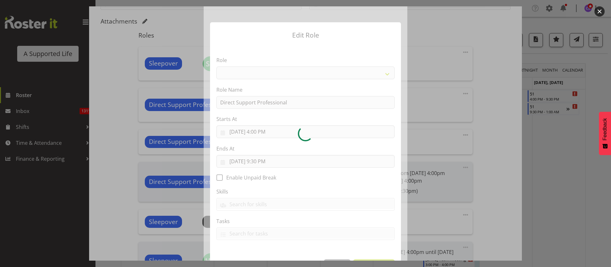
select select "519"
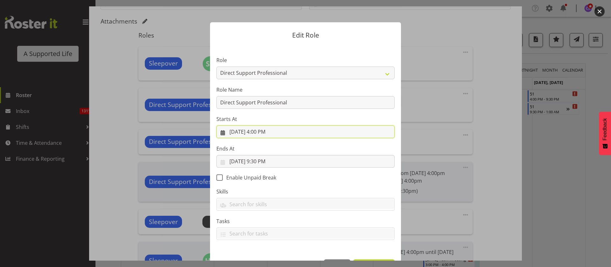
click at [261, 132] on input "8/24/2025, 4:00 PM" at bounding box center [305, 131] width 178 height 13
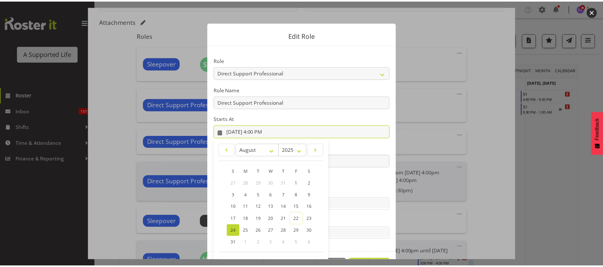
scroll to position [23, 0]
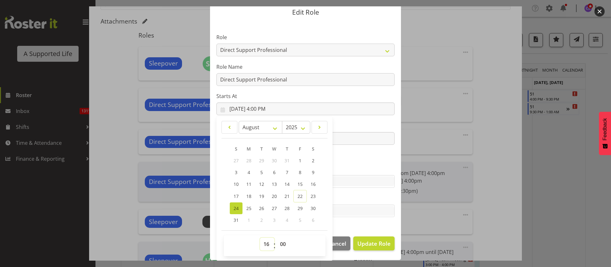
click at [262, 242] on select "00 01 02 03 04 05 06 07 08 09 10 11 12 13 14 15 16 17 18 19 20 21 22 23" at bounding box center [267, 244] width 14 height 13
select select "18"
click at [260, 238] on select "00 01 02 03 04 05 06 07 08 09 10 11 12 13 14 15 16 17 18 19 20 21 22 23" at bounding box center [267, 244] width 14 height 13
type input "8/24/2025, 6:00 PM"
click at [374, 246] on span "Update Role" at bounding box center [373, 243] width 33 height 8
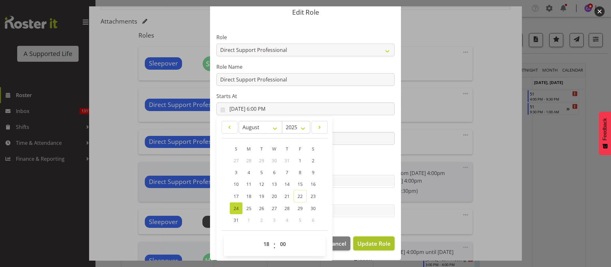
select select
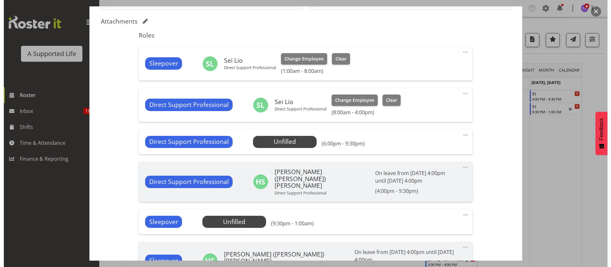
scroll to position [22, 0]
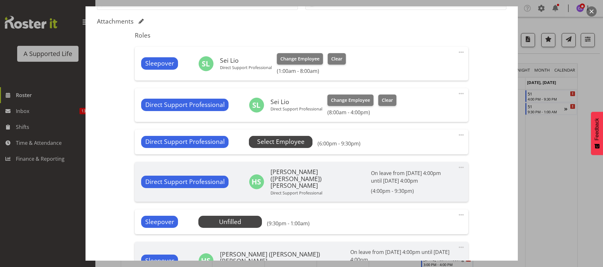
click at [292, 142] on span "Select Employee" at bounding box center [280, 141] width 47 height 9
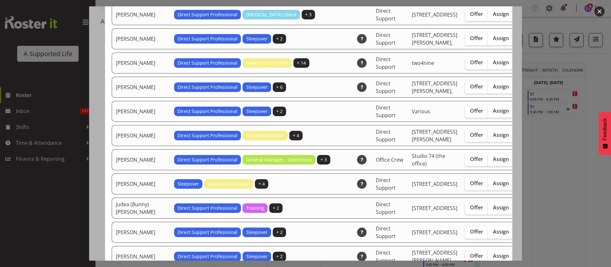
scroll to position [906, 0]
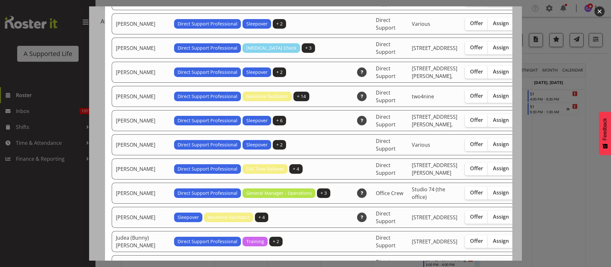
checkbox input "true"
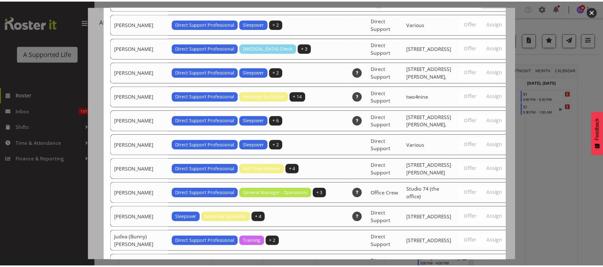
scroll to position [2209, 0]
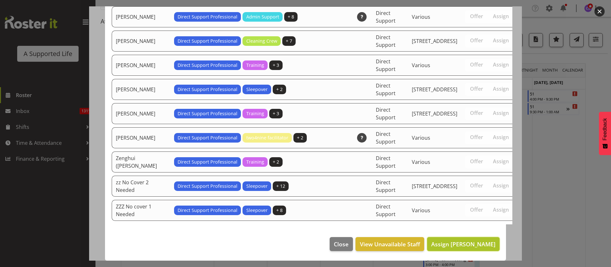
click at [470, 244] on span "Assign Heather Summers" at bounding box center [463, 244] width 64 height 8
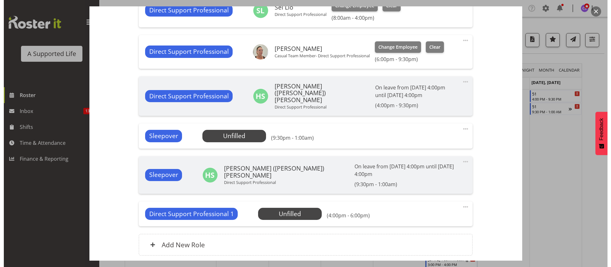
scroll to position [255, 0]
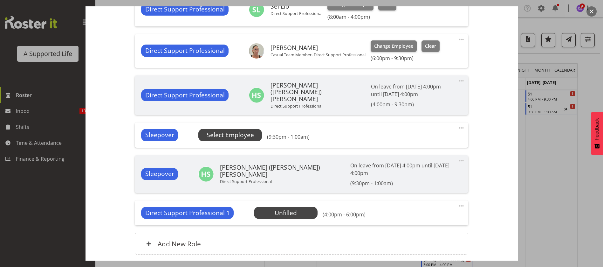
click at [224, 132] on span "Select Employee" at bounding box center [230, 134] width 47 height 9
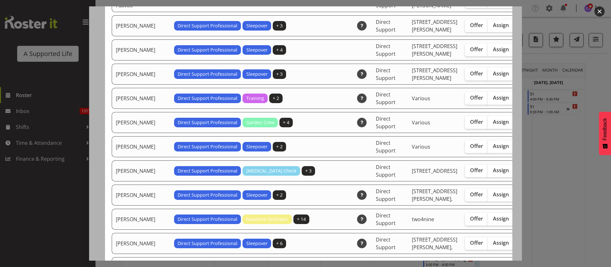
scroll to position [763, 0]
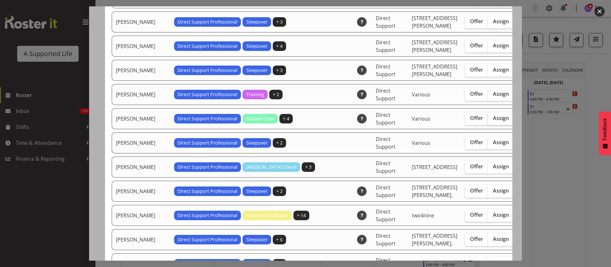
click at [493, 121] on span "Assign" at bounding box center [501, 118] width 16 height 6
click at [487, 120] on input "Assign" at bounding box center [489, 118] width 4 height 4
checkbox input "true"
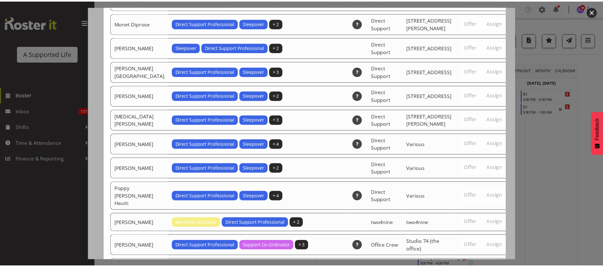
scroll to position [2177, 0]
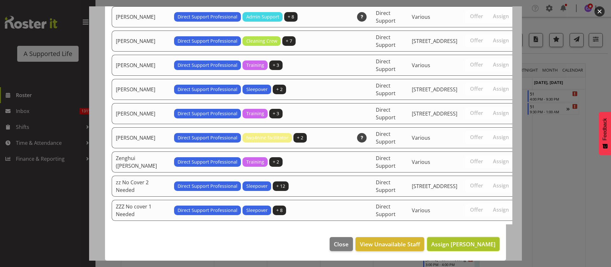
click at [475, 245] on span "Assign Heather Summers" at bounding box center [463, 244] width 64 height 8
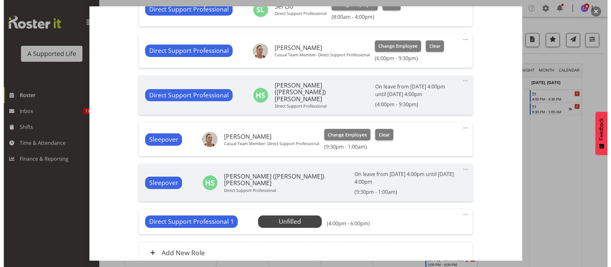
scroll to position [303, 0]
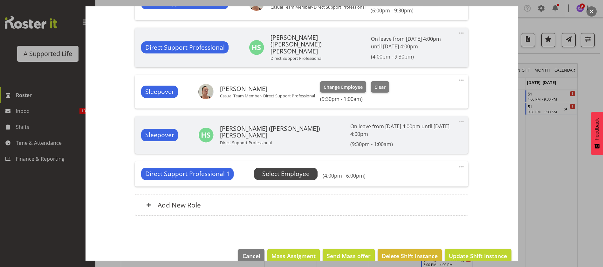
click at [276, 169] on span "Select Employee" at bounding box center [285, 173] width 47 height 9
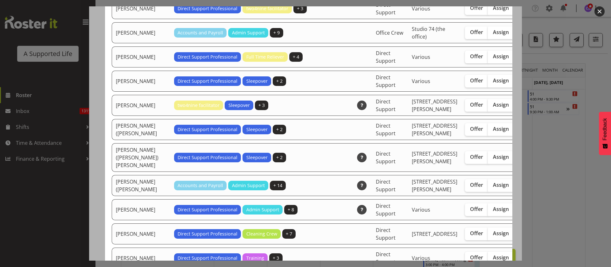
scroll to position [1860, 0]
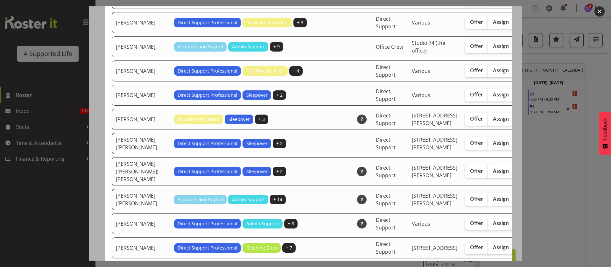
checkbox input "true"
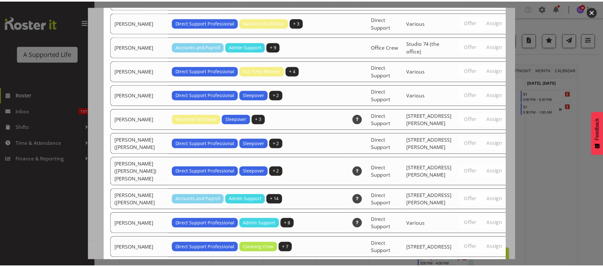
scroll to position [2209, 0]
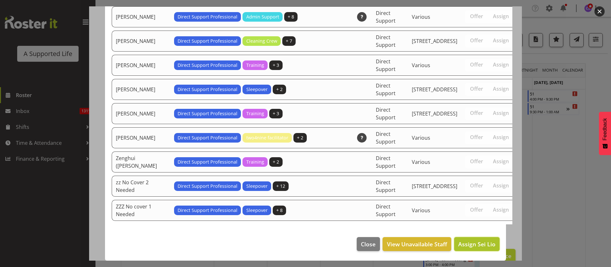
click at [472, 245] on span "Assign Sei Lio" at bounding box center [476, 244] width 37 height 8
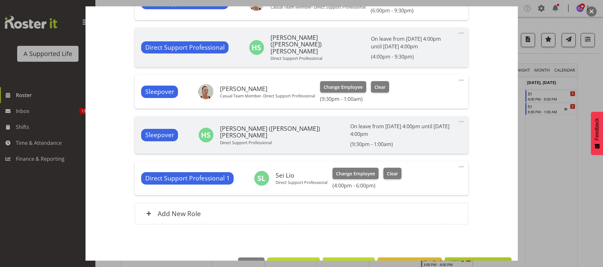
click at [477, 260] on span "Update Shift Instance" at bounding box center [478, 264] width 58 height 8
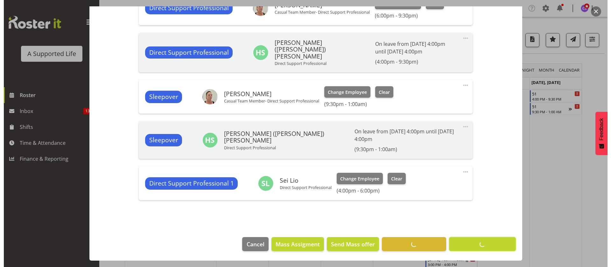
scroll to position [289, 0]
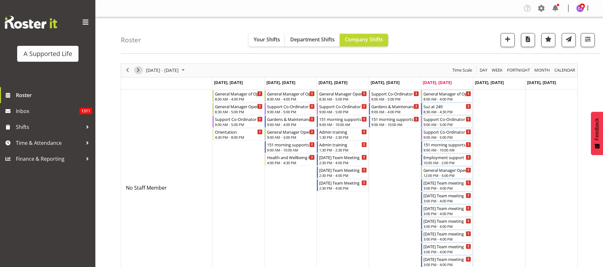
click at [137, 70] on span "Next" at bounding box center [139, 70] width 8 height 8
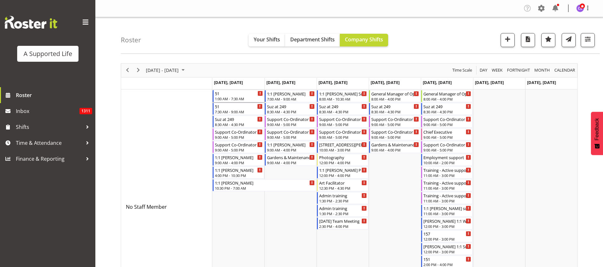
click at [238, 96] on div "1:00 AM - 7:30 AM" at bounding box center [239, 98] width 48 height 5
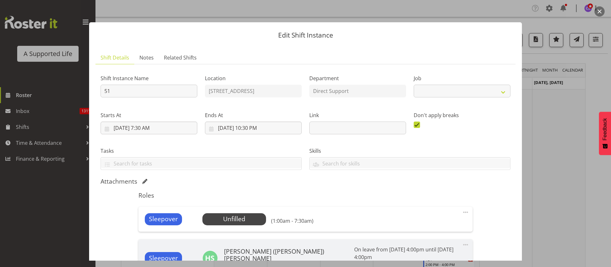
select select "4112"
click at [213, 218] on span "Select Employee" at bounding box center [233, 218] width 47 height 9
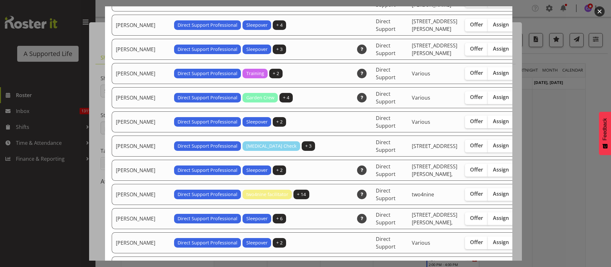
scroll to position [763, 0]
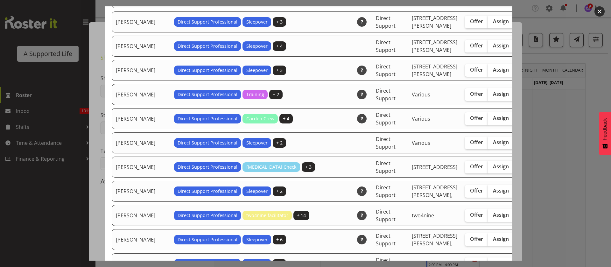
click at [493, 121] on span "Assign" at bounding box center [501, 118] width 16 height 6
click at [487, 120] on input "Assign" at bounding box center [489, 118] width 4 height 4
checkbox input "true"
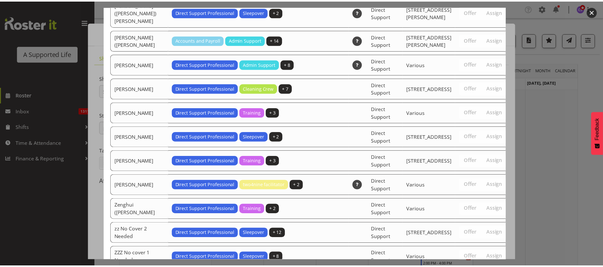
scroll to position [2177, 0]
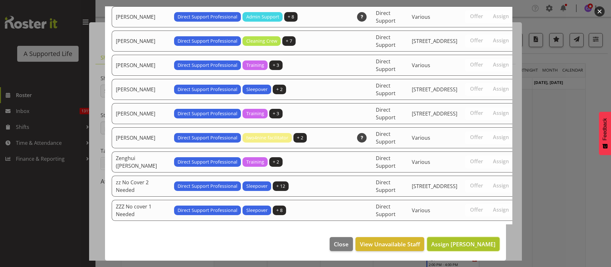
click at [464, 246] on span "Assign Heather Summers" at bounding box center [463, 244] width 64 height 8
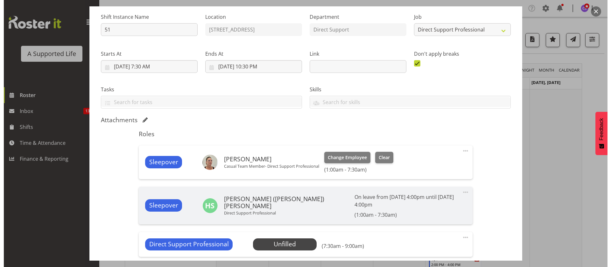
scroll to position [95, 0]
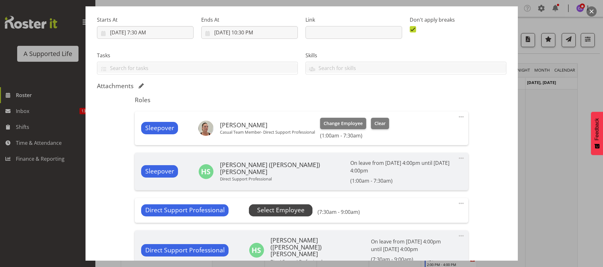
click at [267, 205] on span "Select Employee" at bounding box center [280, 209] width 47 height 9
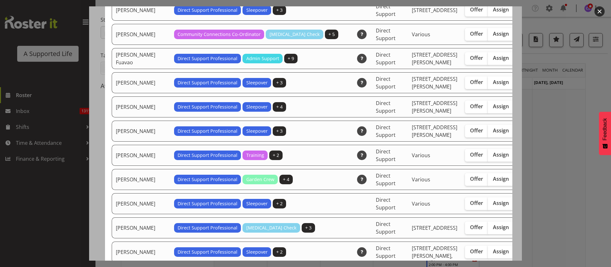
scroll to position [763, 0]
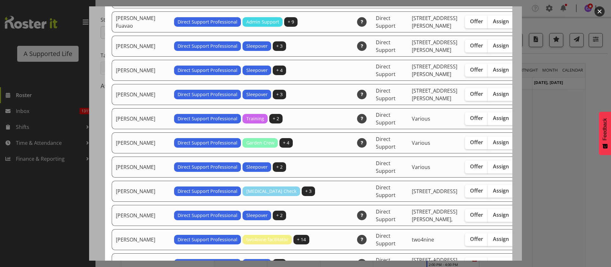
drag, startPoint x: 472, startPoint y: 213, endPoint x: 483, endPoint y: 206, distance: 13.0
click at [493, 145] on span "Assign" at bounding box center [501, 142] width 16 height 6
click at [487, 144] on input "Assign" at bounding box center [489, 142] width 4 height 4
checkbox input "true"
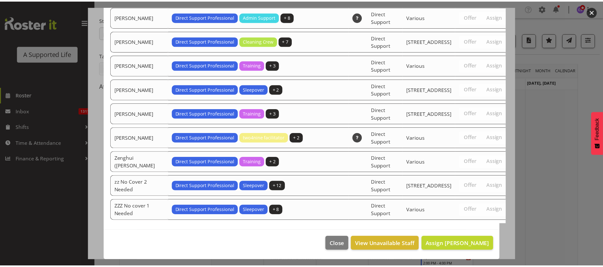
scroll to position [2209, 0]
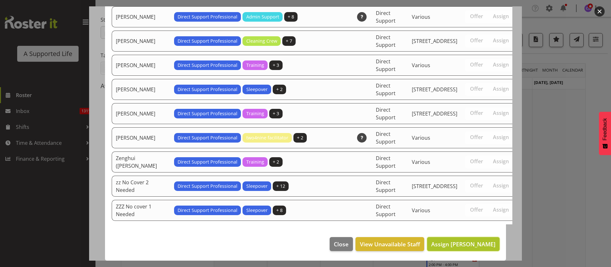
click at [481, 243] on span "Assign Heather Summers" at bounding box center [463, 244] width 64 height 8
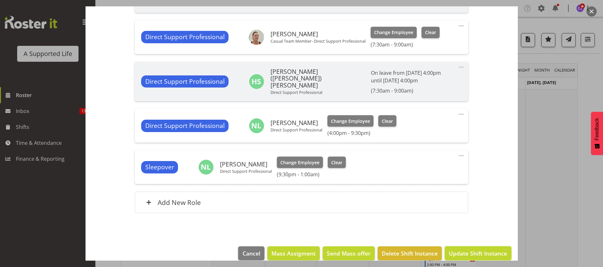
drag, startPoint x: 467, startPoint y: 242, endPoint x: 424, endPoint y: 240, distance: 43.3
click at [467, 249] on span "Update Shift Instance" at bounding box center [478, 253] width 58 height 8
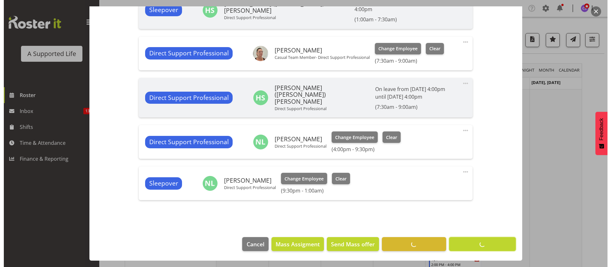
scroll to position [247, 0]
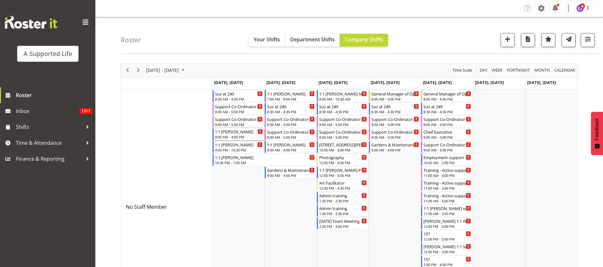
click at [240, 134] on div "1:1 Miranda" at bounding box center [239, 131] width 48 height 6
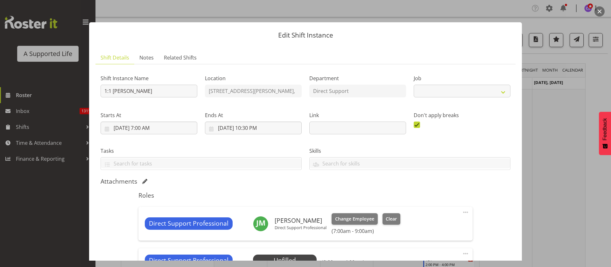
select select "4112"
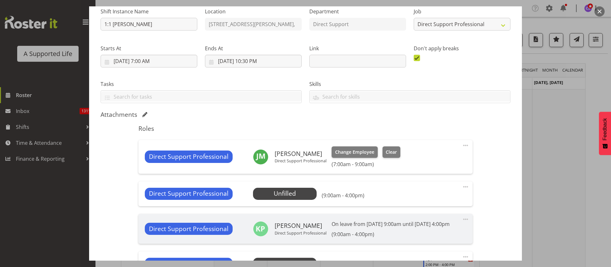
scroll to position [95, 0]
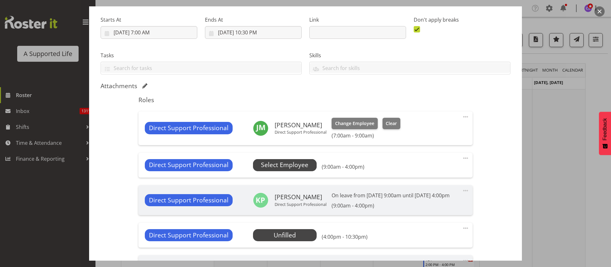
click at [283, 163] on span "Select Employee" at bounding box center [284, 164] width 47 height 9
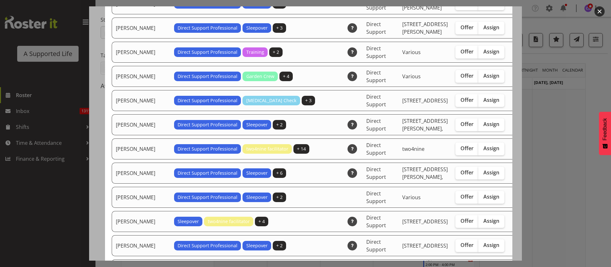
scroll to position [572, 0]
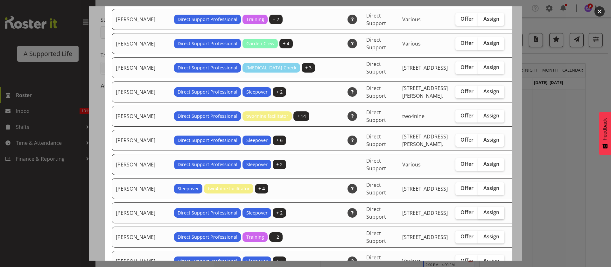
click at [483, 209] on span "Assign" at bounding box center [491, 212] width 16 height 6
click at [478, 210] on input "Assign" at bounding box center [480, 212] width 4 height 4
checkbox input "true"
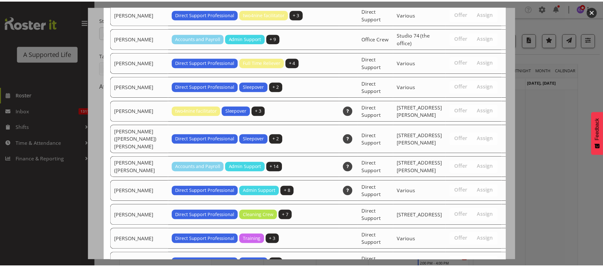
scroll to position [1432, 0]
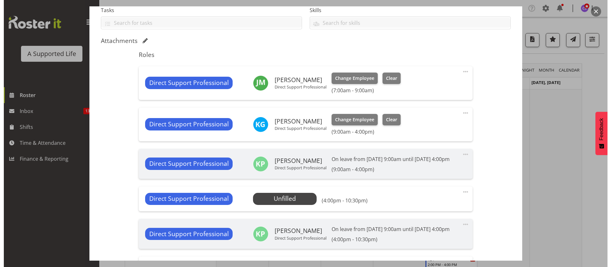
scroll to position [191, 0]
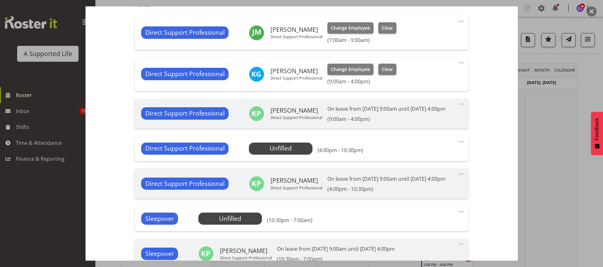
click at [458, 59] on span at bounding box center [462, 63] width 8 height 8
click at [424, 73] on link "Edit" at bounding box center [434, 76] width 61 height 11
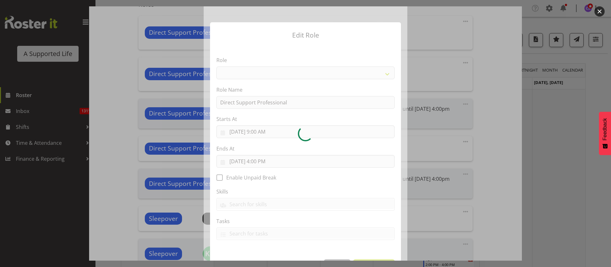
select select "519"
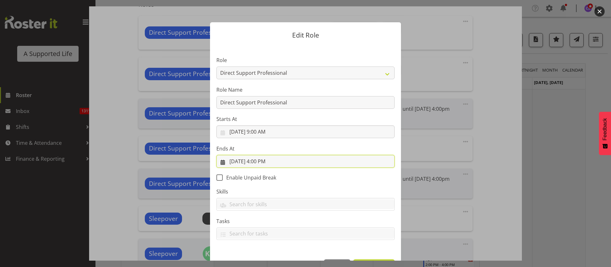
click at [266, 162] on input "8/25/2025, 4:00 PM" at bounding box center [305, 161] width 178 height 13
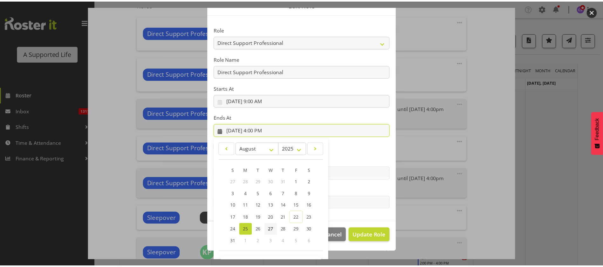
scroll to position [52, 0]
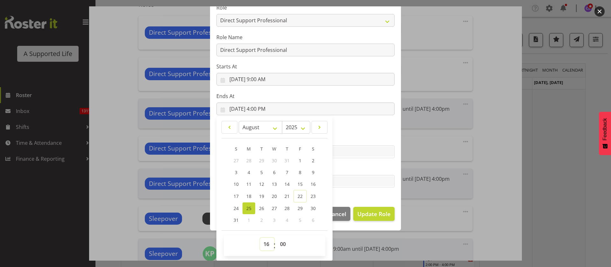
click at [260, 240] on select "00 01 02 03 04 05 06 07 08 09 10 11 12 13 14 15 16 17 18 19 20 21 22 23" at bounding box center [267, 244] width 14 height 13
select select "15"
click at [260, 238] on select "00 01 02 03 04 05 06 07 08 09 10 11 12 13 14 15 16 17 18 19 20 21 22 23" at bounding box center [267, 244] width 14 height 13
type input "8/25/2025, 3:00 PM"
click at [380, 212] on span "Update Role" at bounding box center [373, 214] width 33 height 8
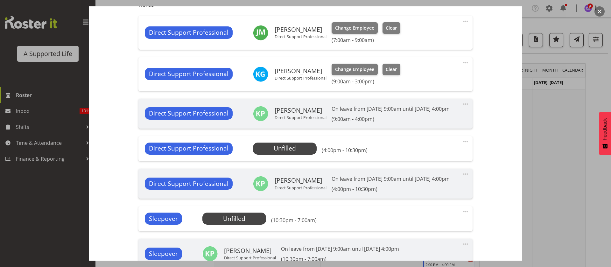
scroll to position [0, 0]
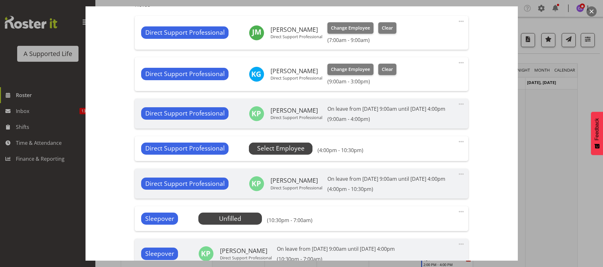
click at [277, 153] on span "Select Employee" at bounding box center [280, 148] width 47 height 9
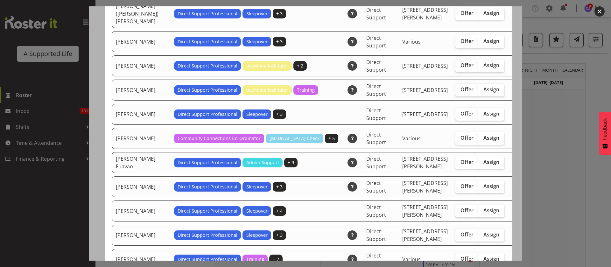
scroll to position [477, 0]
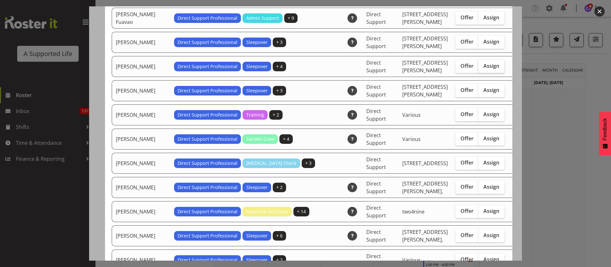
click at [483, 63] on span "Assign" at bounding box center [491, 66] width 16 height 6
click at [478, 64] on input "Assign" at bounding box center [480, 66] width 4 height 4
checkbox input "true"
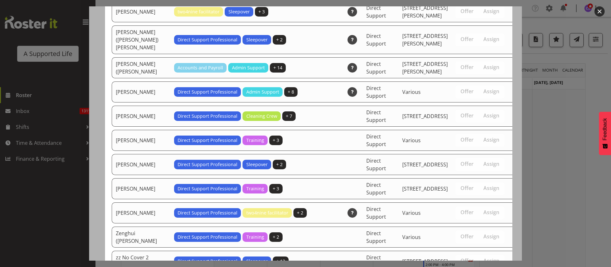
scroll to position [1432, 0]
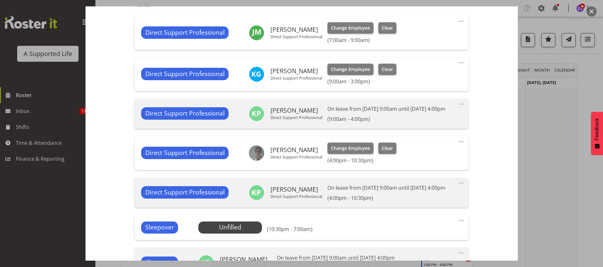
click at [458, 145] on span at bounding box center [462, 142] width 8 height 8
click at [409, 161] on link "Edit" at bounding box center [434, 155] width 61 height 11
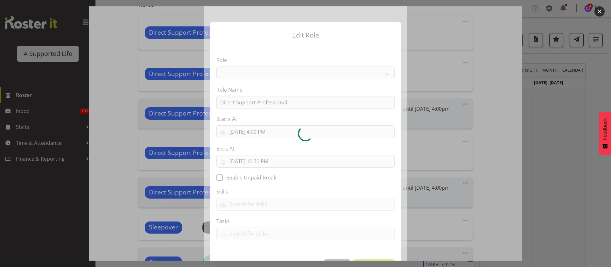
select select "519"
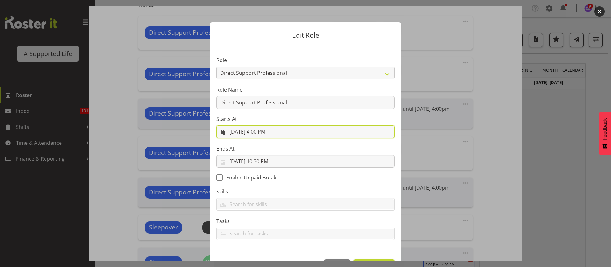
click at [259, 130] on input "8/25/2025, 4:00 PM" at bounding box center [305, 131] width 178 height 13
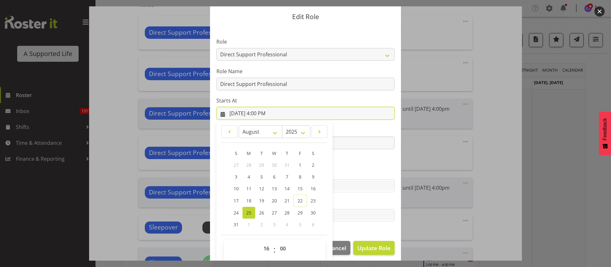
scroll to position [23, 0]
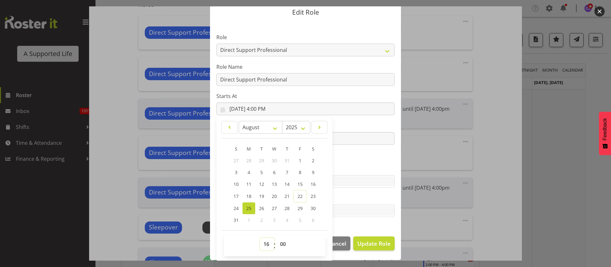
click at [262, 245] on select "00 01 02 03 04 05 06 07 08 09 10 11 12 13 14 15 16 17 18 19 20 21 22 23" at bounding box center [267, 244] width 14 height 13
select select "15"
click at [260, 238] on select "00 01 02 03 04 05 06 07 08 09 10 11 12 13 14 15 16 17 18 19 20 21 22 23" at bounding box center [267, 244] width 14 height 13
type input "8/25/2025, 3:00 PM"
click at [368, 225] on section "Role Accounts and Payroll Admin Support Aspirations & Support Facilitator Chief…" at bounding box center [305, 126] width 191 height 208
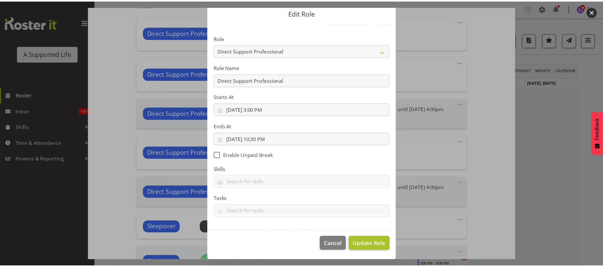
scroll to position [22, 0]
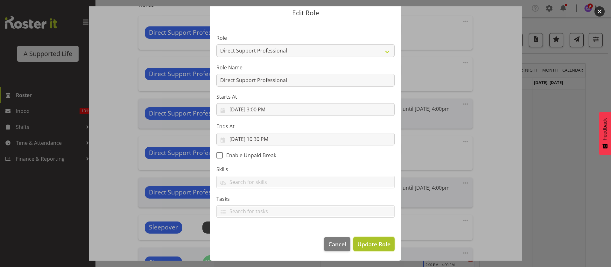
click at [368, 240] on span "Update Role" at bounding box center [373, 244] width 33 height 8
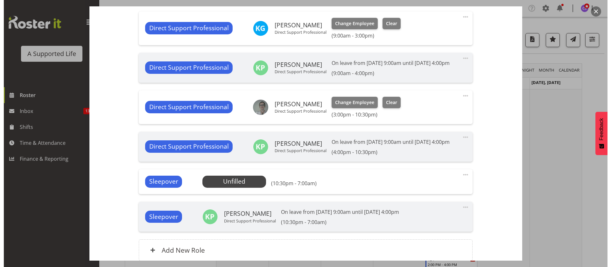
scroll to position [286, 0]
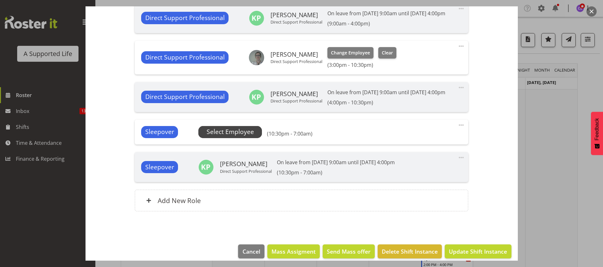
click at [241, 136] on span "Select Employee" at bounding box center [230, 131] width 47 height 9
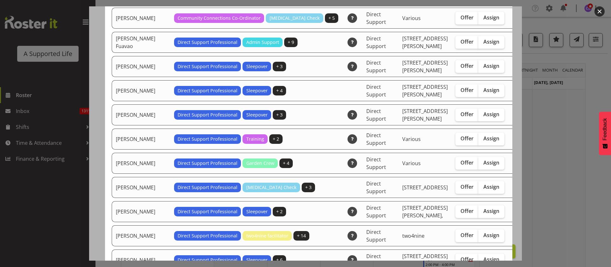
scroll to position [429, 0]
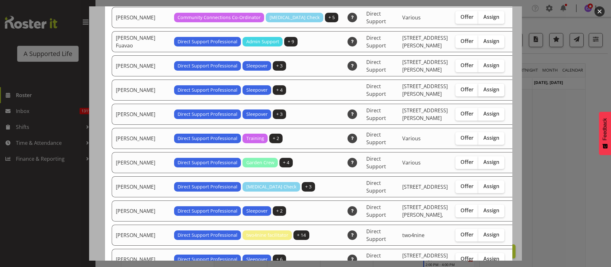
click at [483, 86] on span "Assign" at bounding box center [491, 89] width 16 height 6
click at [478, 87] on input "Assign" at bounding box center [480, 89] width 4 height 4
checkbox input "true"
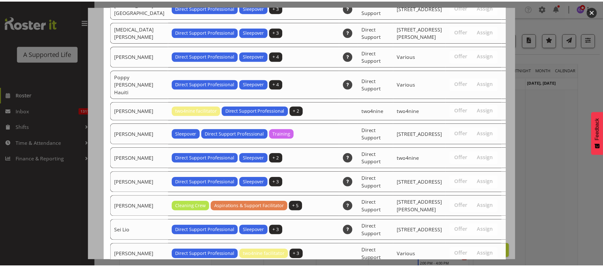
scroll to position [1408, 0]
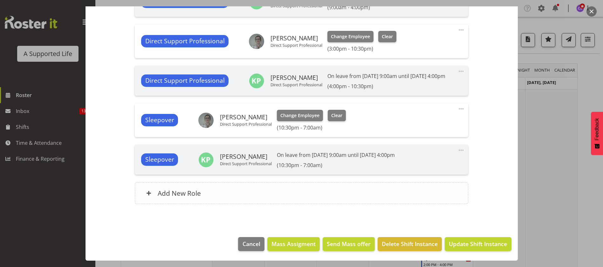
scroll to position [318, 0]
click at [475, 246] on span "Update Shift Instance" at bounding box center [478, 243] width 58 height 8
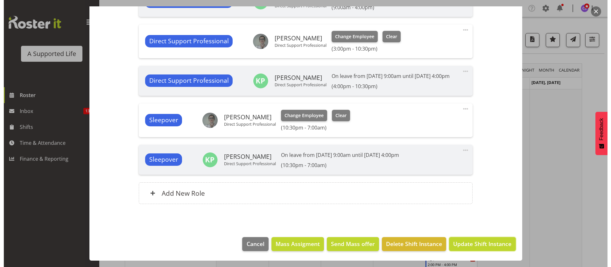
scroll to position [292, 0]
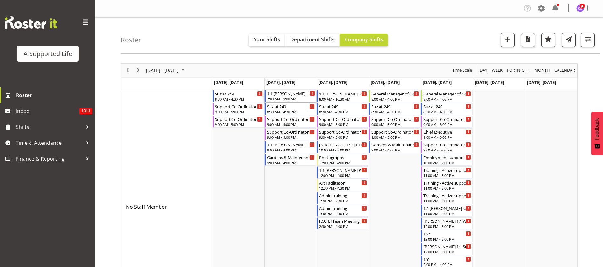
click at [294, 97] on div "7:00 AM - 9:00 AM" at bounding box center [291, 98] width 48 height 5
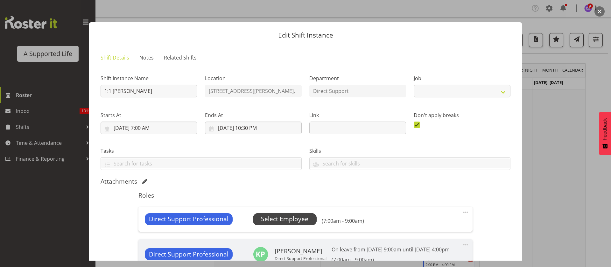
select select "4112"
click at [300, 220] on span "Select Employee" at bounding box center [284, 218] width 47 height 9
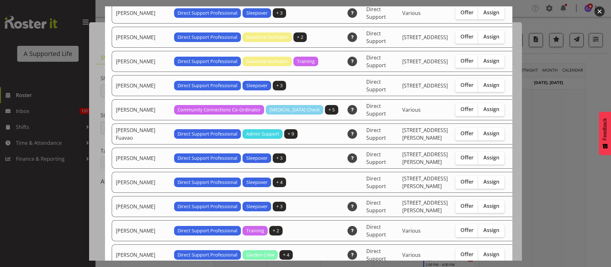
scroll to position [429, 0]
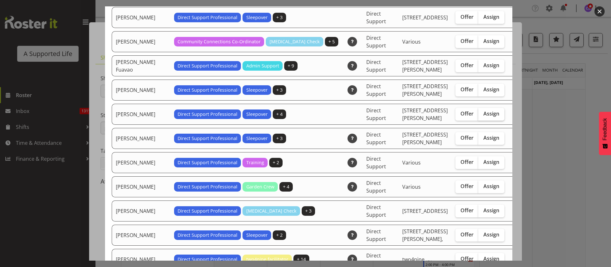
click at [483, 110] on span "Assign" at bounding box center [491, 113] width 16 height 6
click at [478, 112] on input "Assign" at bounding box center [480, 114] width 4 height 4
checkbox input "true"
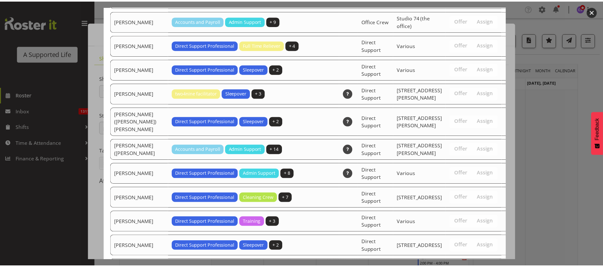
scroll to position [1432, 0]
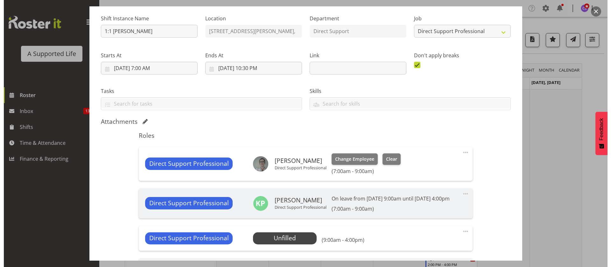
scroll to position [143, 0]
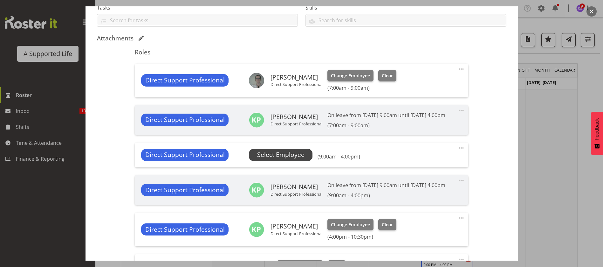
click at [287, 159] on span "Select Employee" at bounding box center [280, 154] width 47 height 9
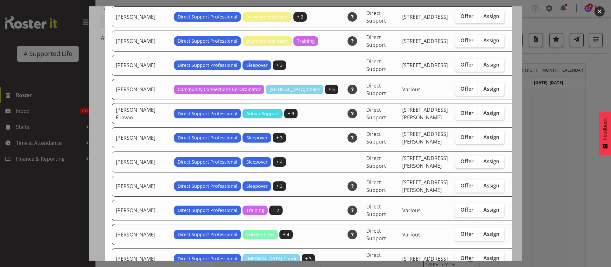
scroll to position [429, 0]
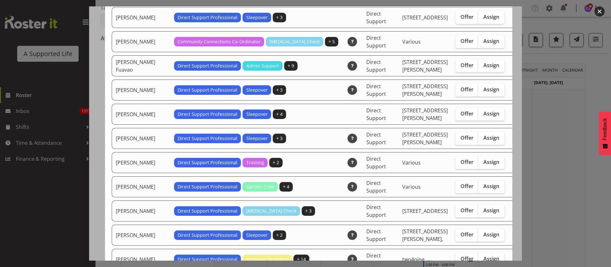
drag, startPoint x: 467, startPoint y: 108, endPoint x: 490, endPoint y: 106, distance: 22.3
click at [483, 110] on span "Assign" at bounding box center [491, 113] width 16 height 6
click at [478, 112] on input "Assign" at bounding box center [480, 114] width 4 height 4
checkbox input "true"
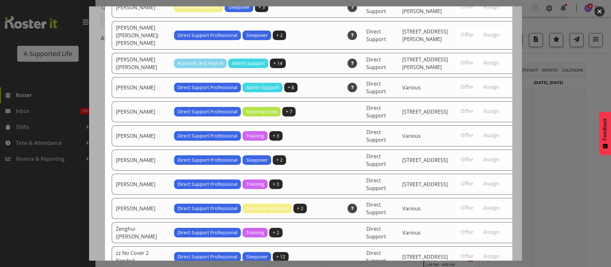
scroll to position [1432, 0]
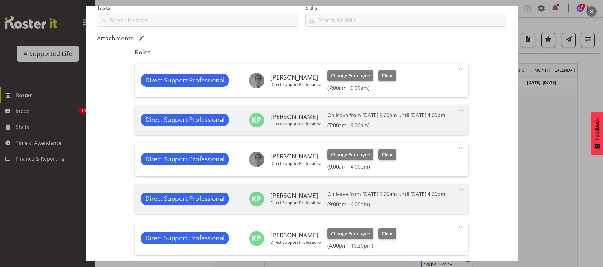
click at [458, 152] on span at bounding box center [462, 148] width 8 height 8
click at [430, 168] on link "Edit" at bounding box center [434, 161] width 61 height 11
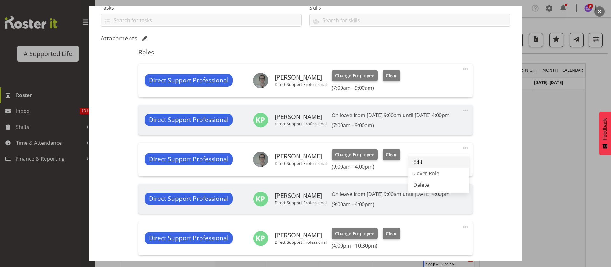
select select "7"
select select "2025"
select select "16"
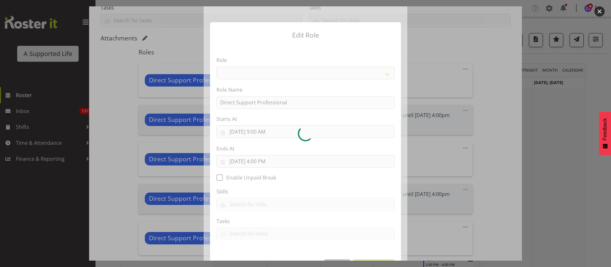
select select "519"
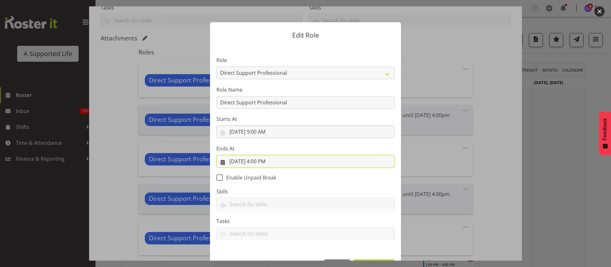
click at [275, 161] on input "8/26/2025, 4:00 PM" at bounding box center [305, 161] width 178 height 13
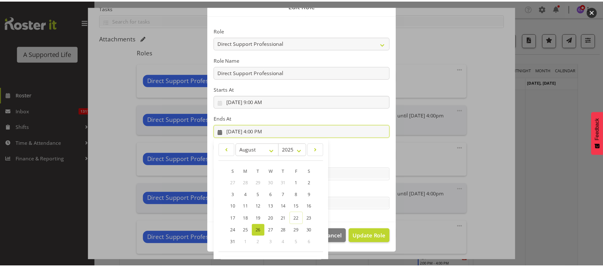
scroll to position [52, 0]
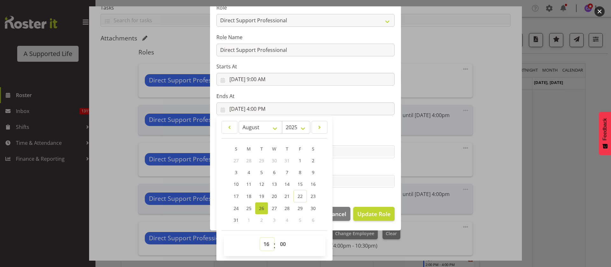
click at [260, 245] on select "00 01 02 03 04 05 06 07 08 09 10 11 12 13 14 15 16 17 18 19 20 21 22 23" at bounding box center [267, 244] width 14 height 13
select select "13"
click at [260, 238] on select "00 01 02 03 04 05 06 07 08 09 10 11 12 13 14 15 16 17 18 19 20 21 22 23" at bounding box center [267, 244] width 14 height 13
type input "8/26/2025, 1:00 PM"
click at [371, 209] on button "Update Role" at bounding box center [373, 214] width 41 height 14
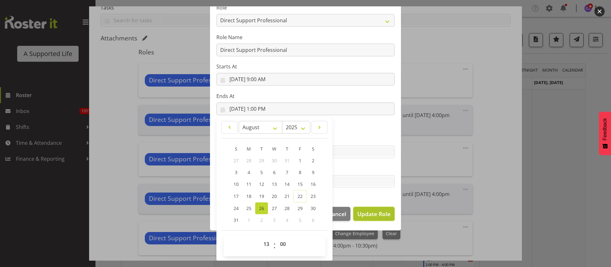
select select
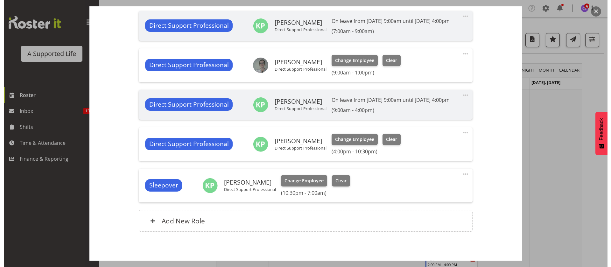
scroll to position [280, 0]
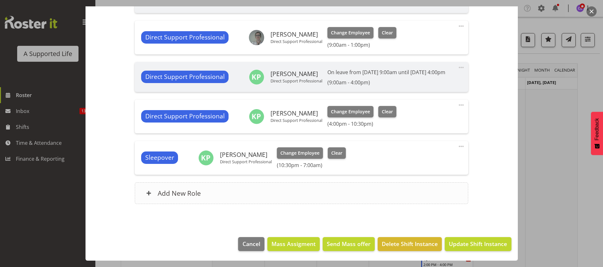
click at [339, 187] on div "Add New Role" at bounding box center [302, 193] width 334 height 22
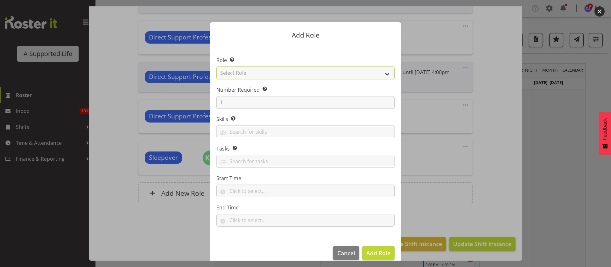
click at [256, 69] on select "Select Role Accounts and Payroll Admin Support Aspirations & Support Facilitato…" at bounding box center [305, 72] width 178 height 13
select select "519"
click at [216, 66] on select "Select Role Accounts and Payroll Admin Support Aspirations & Support Facilitato…" at bounding box center [305, 72] width 178 height 13
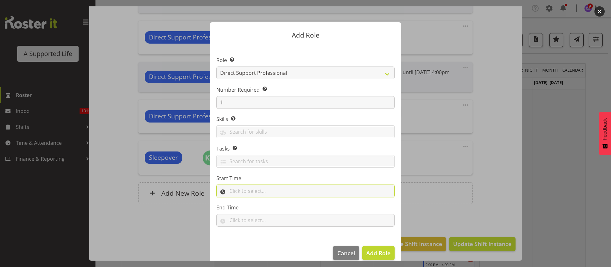
click at [252, 193] on input "text" at bounding box center [305, 190] width 178 height 13
click at [253, 202] on select "00 00 01 02 03 04 05 06 07 08 09 10 11 12 13 14 15 16 17 18 19 20 21 22 23" at bounding box center [259, 207] width 14 height 13
select select "13"
click at [252, 201] on select "00 00 01 02 03 04 05 06 07 08 09 10 11 12 13 14 15 16 17 18 19 20 21 22 23" at bounding box center [259, 207] width 14 height 13
drag, startPoint x: 273, startPoint y: 209, endPoint x: 273, endPoint y: 204, distance: 4.5
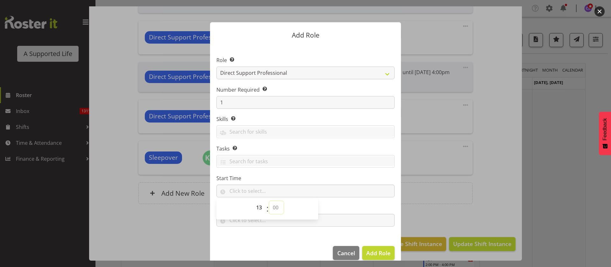
click at [273, 208] on select "00 00 01 02 03 04 05 06 07 08 09 10 11 12 13 14 15 16 17 18 19 20 21 22 23 24 2…" at bounding box center [276, 207] width 14 height 13
select select "0"
click at [269, 201] on select "00 00 01 02 03 04 05 06 07 08 09 10 11 12 13 14 15 16 17 18 19 20 21 22 23 24 2…" at bounding box center [276, 207] width 14 height 13
type input "13:00"
click at [328, 218] on input "text" at bounding box center [305, 220] width 178 height 13
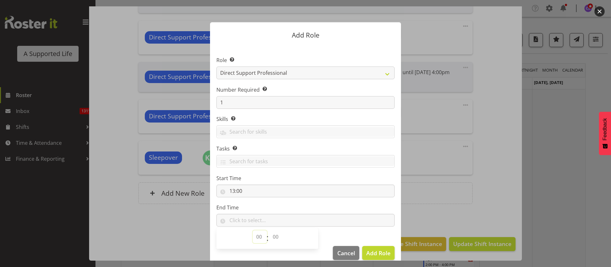
click at [253, 235] on select "00 00 01 02 03 04 05 06 07 08 09 10 11 12 13 14 15 16 17 18 19 20 21 22 23" at bounding box center [259, 236] width 14 height 13
select select "16"
click at [252, 230] on select "00 00 01 02 03 04 05 06 07 08 09 10 11 12 13 14 15 16 17 18 19 20 21 22 23" at bounding box center [259, 236] width 14 height 13
click at [273, 235] on select "00 00 01 02 03 04 05 06 07 08 09 10 11 12 13 14 15 16 17 18 19 20 21 22 23 24 2…" at bounding box center [276, 236] width 14 height 13
select select "0"
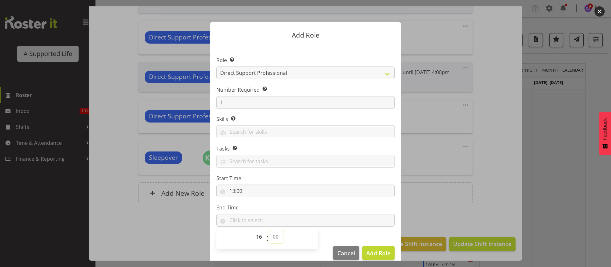
click at [269, 230] on select "00 00 01 02 03 04 05 06 07 08 09 10 11 12 13 14 15 16 17 18 19 20 21 22 23 24 2…" at bounding box center [276, 236] width 14 height 13
type input "16:00"
click at [372, 251] on span "Add Role" at bounding box center [378, 253] width 24 height 8
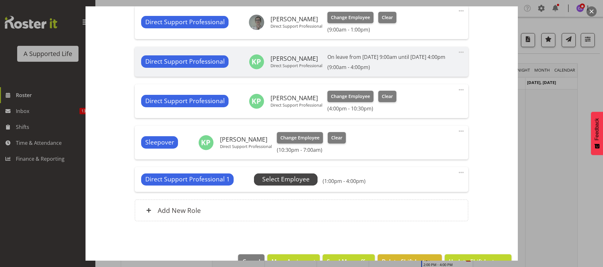
click at [294, 184] on span "Select Employee" at bounding box center [285, 179] width 47 height 9
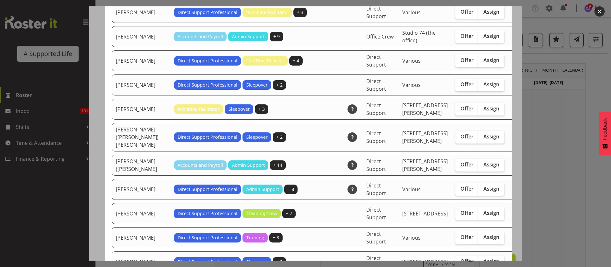
scroll to position [1336, 0]
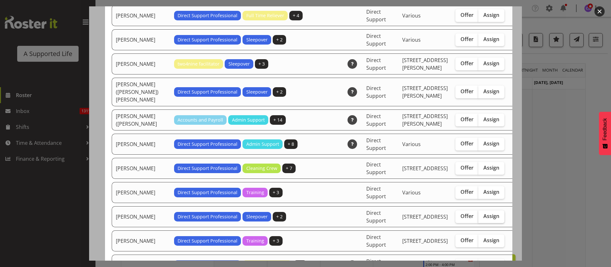
click at [483, 213] on span "Assign" at bounding box center [491, 216] width 16 height 6
click at [478, 214] on input "Assign" at bounding box center [480, 216] width 4 height 4
checkbox input "true"
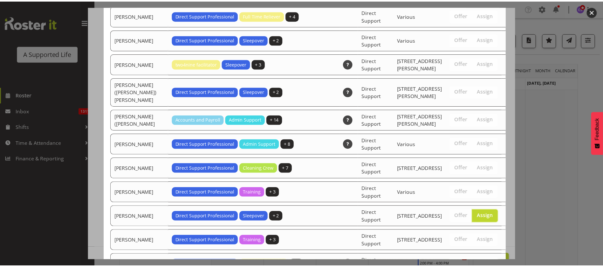
scroll to position [1432, 0]
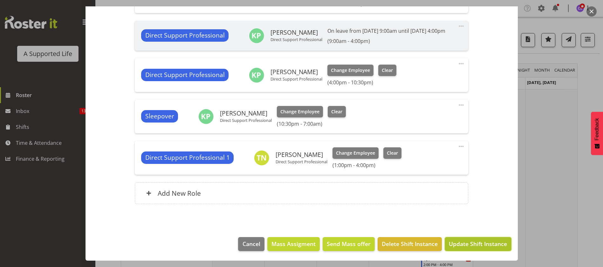
click at [476, 248] on button "Update Shift Instance" at bounding box center [478, 244] width 66 height 14
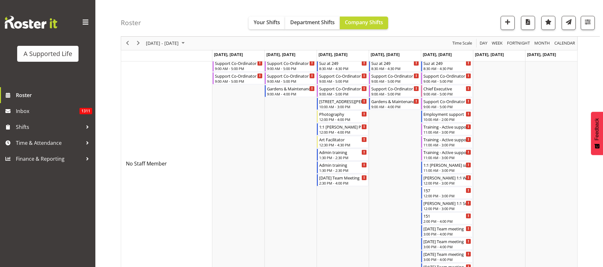
scroll to position [0, 0]
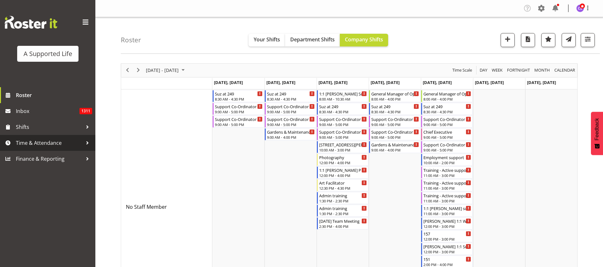
click at [49, 142] on span "Time & Attendance" at bounding box center [49, 143] width 67 height 10
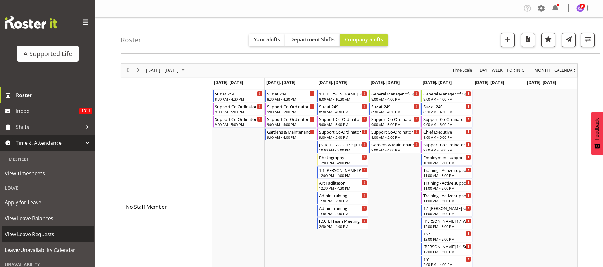
click at [48, 238] on span "View Leave Requests" at bounding box center [48, 234] width 86 height 10
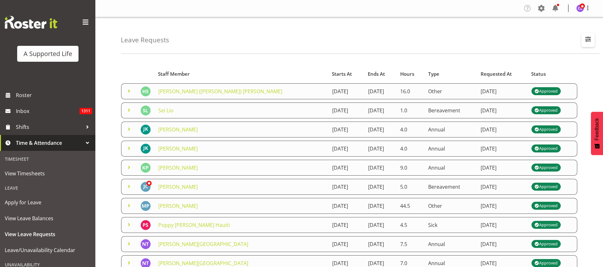
click at [590, 38] on span "button" at bounding box center [588, 39] width 8 height 8
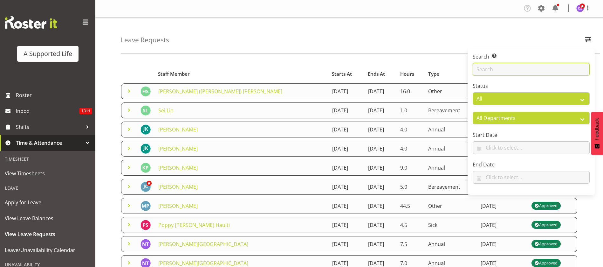
click at [538, 69] on input "text" at bounding box center [531, 69] width 117 height 13
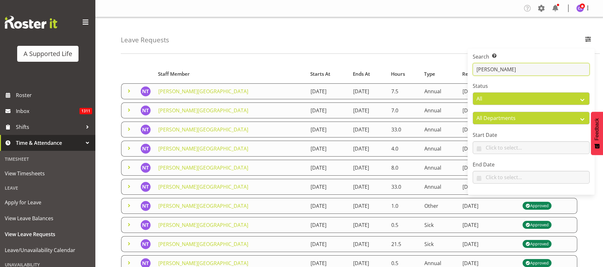
type input "[PERSON_NAME]"
click at [390, 29] on div "Leave Requests Search Search for a particular employee [PERSON_NAME] Status All…" at bounding box center [360, 35] width 479 height 37
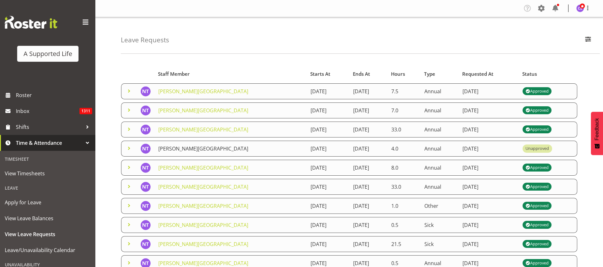
click at [185, 150] on link "[PERSON_NAME][GEOGRAPHIC_DATA]" at bounding box center [203, 148] width 90 height 7
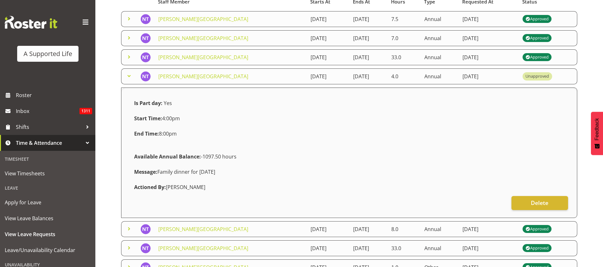
scroll to position [76, 0]
